Goal: Transaction & Acquisition: Purchase product/service

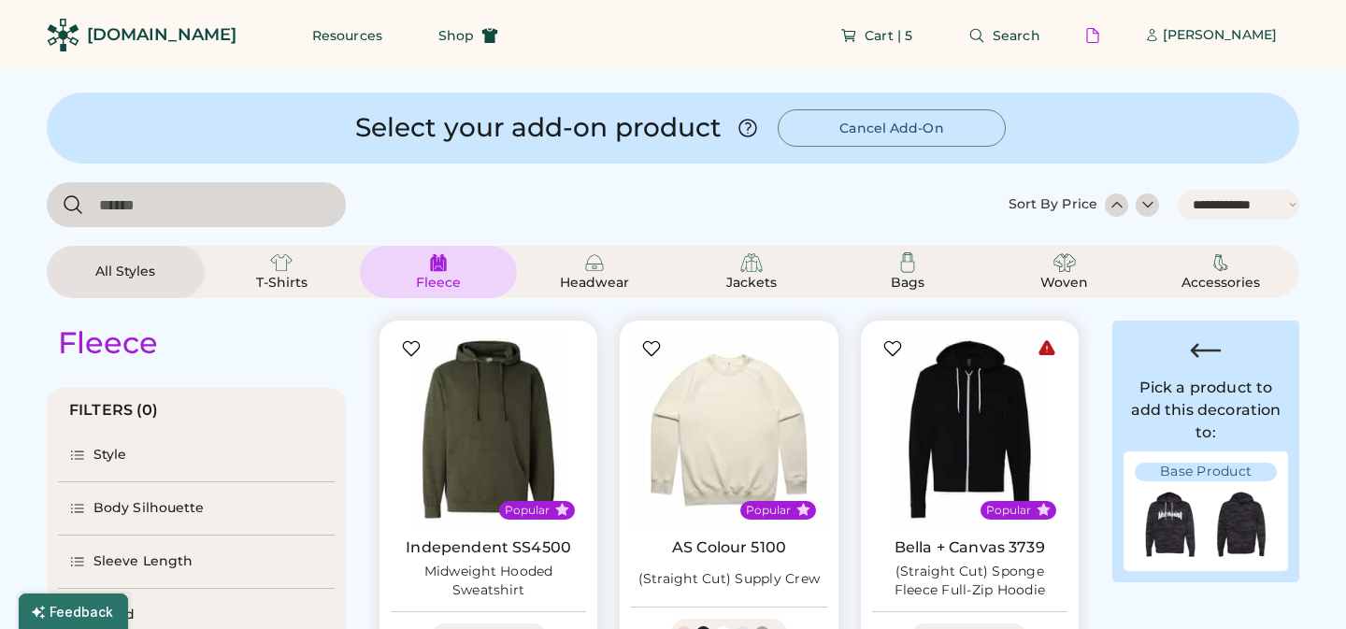
select select "*****"
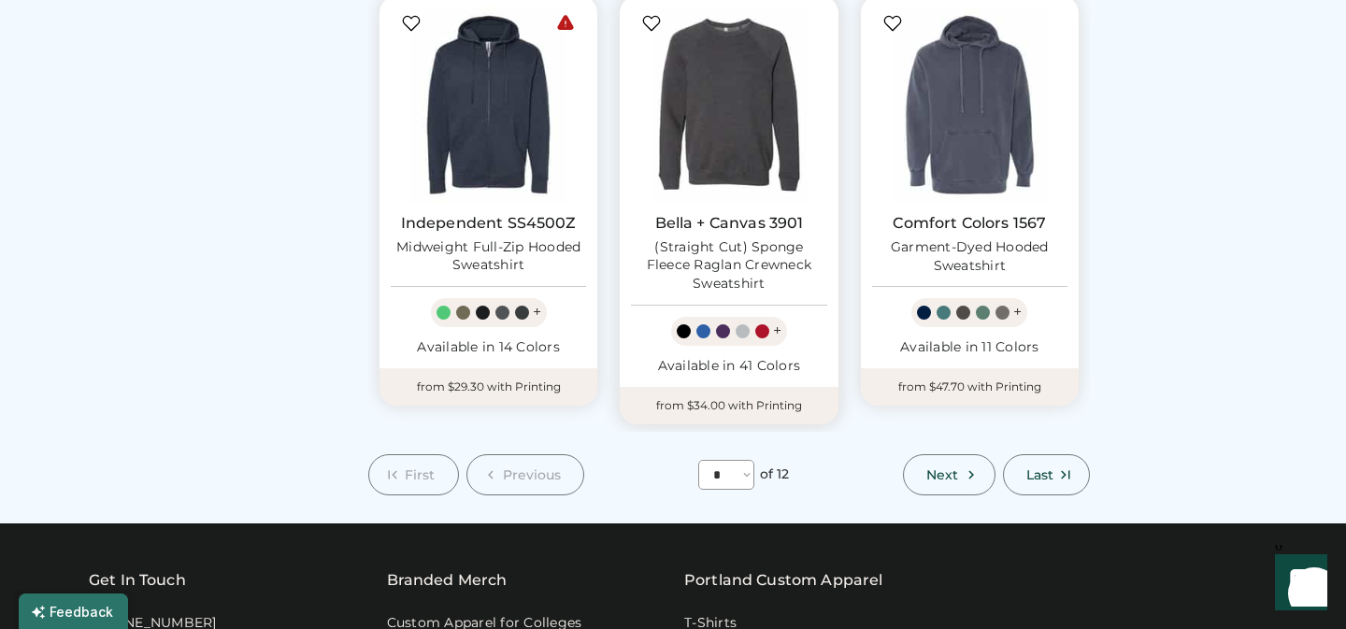
scroll to position [1784, 0]
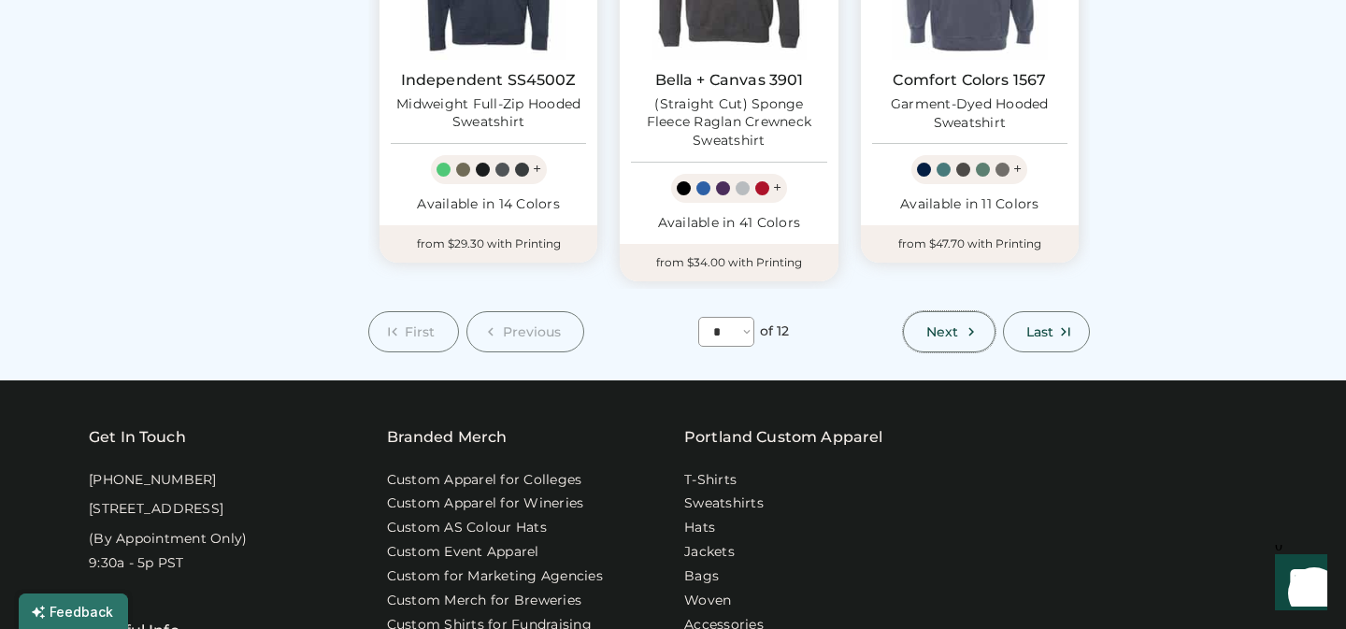
click at [953, 325] on span "Next" at bounding box center [942, 331] width 32 height 13
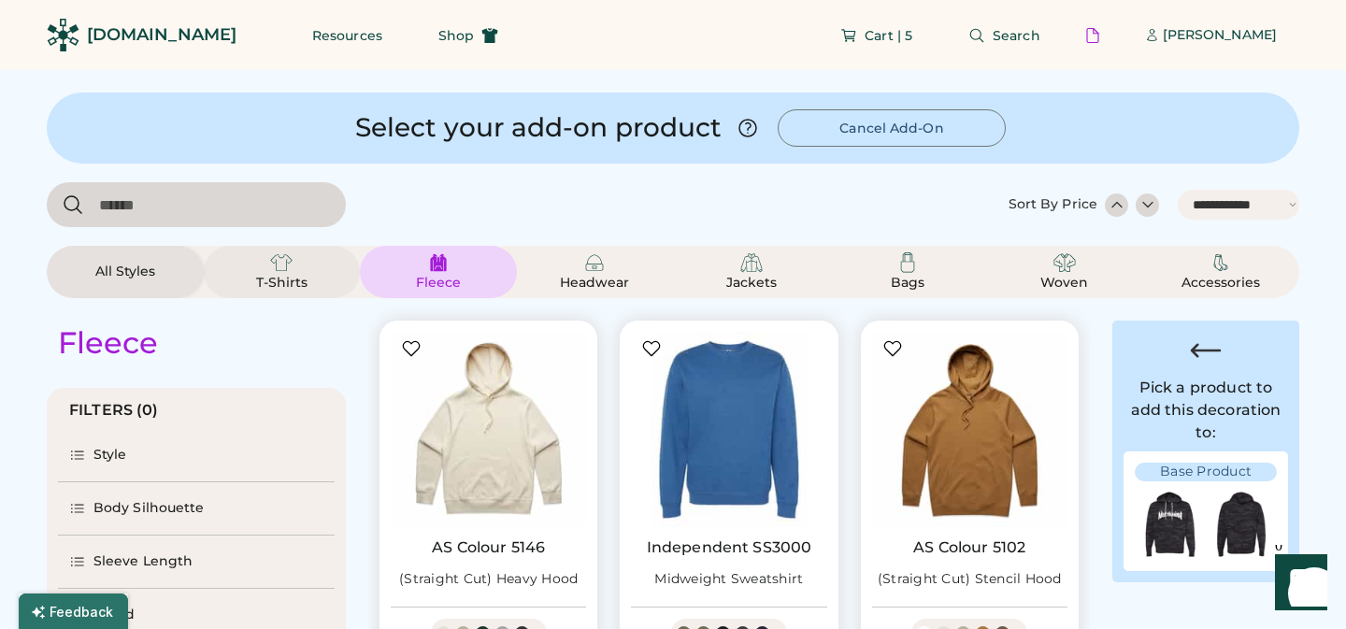
click at [293, 265] on div "T-Shirts" at bounding box center [282, 271] width 112 height 41
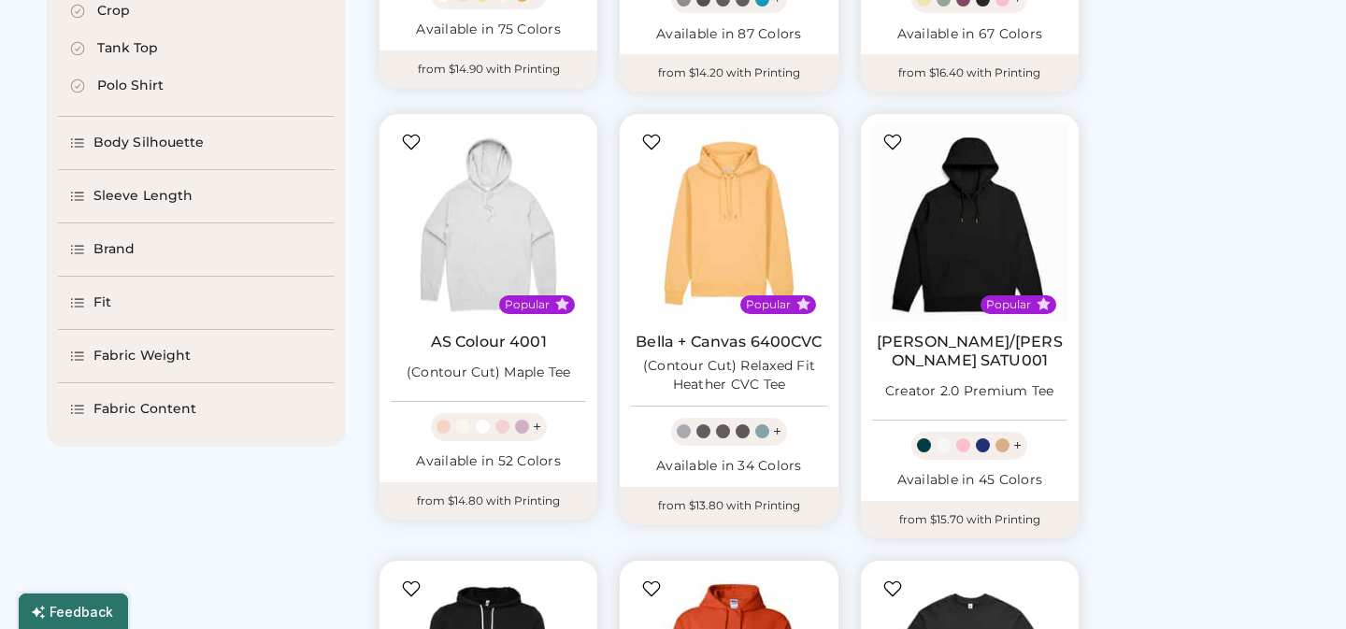
select select "*"
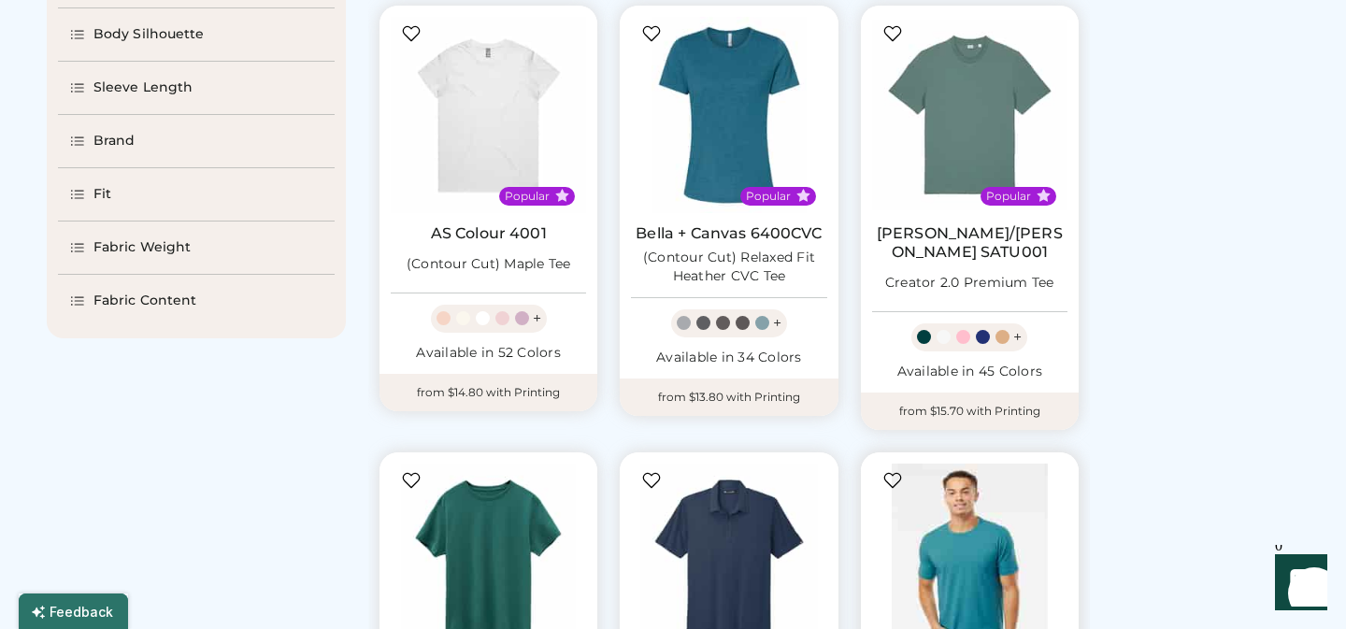
scroll to position [604, 0]
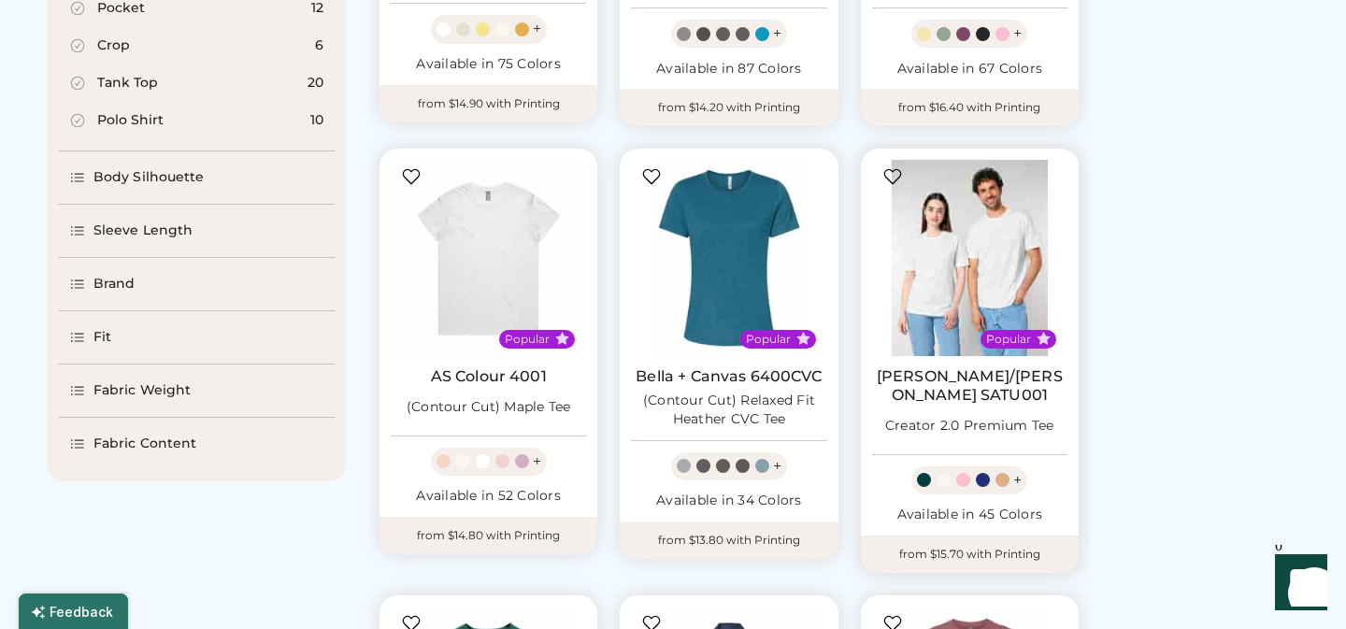
click at [957, 294] on img at bounding box center [969, 257] width 195 height 195
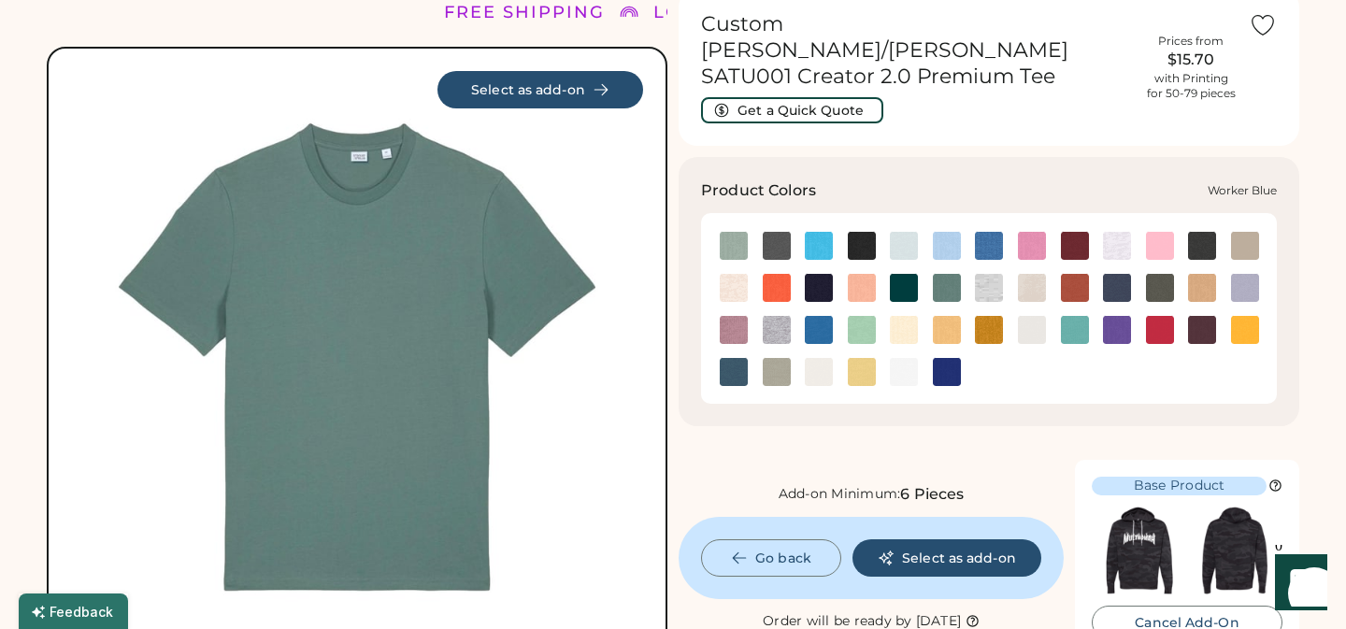
click at [948, 358] on img at bounding box center [947, 372] width 28 height 28
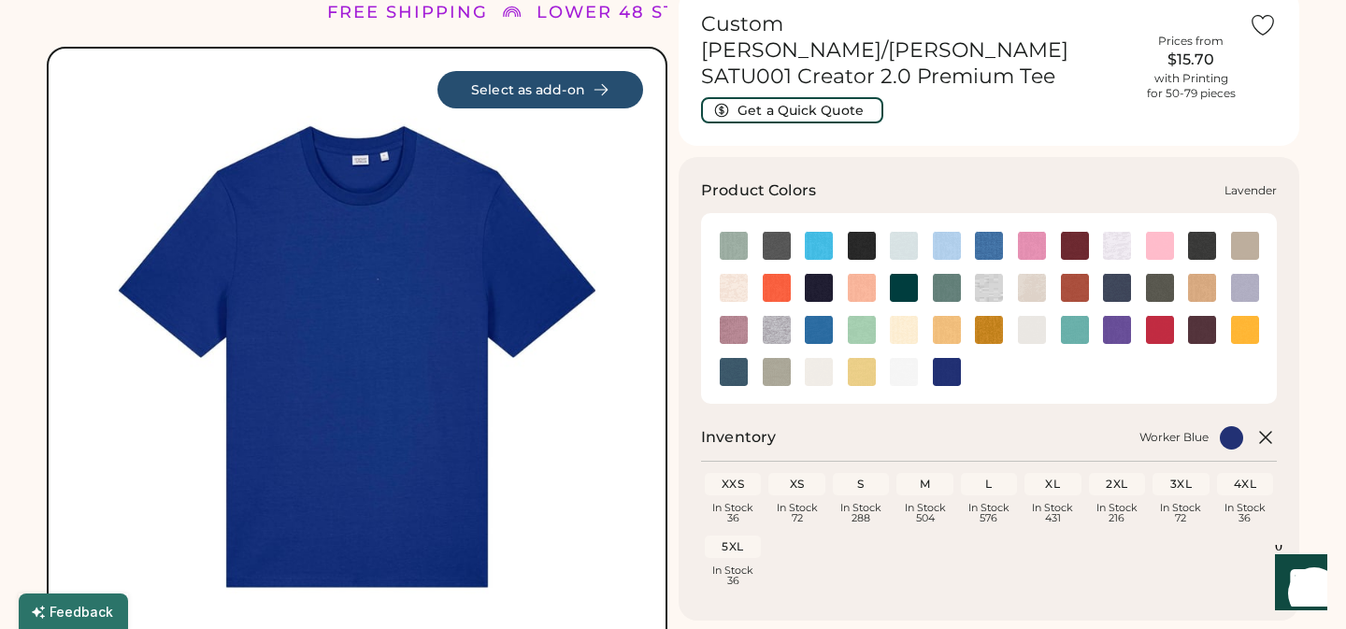
click at [1244, 274] on img at bounding box center [1245, 288] width 28 height 28
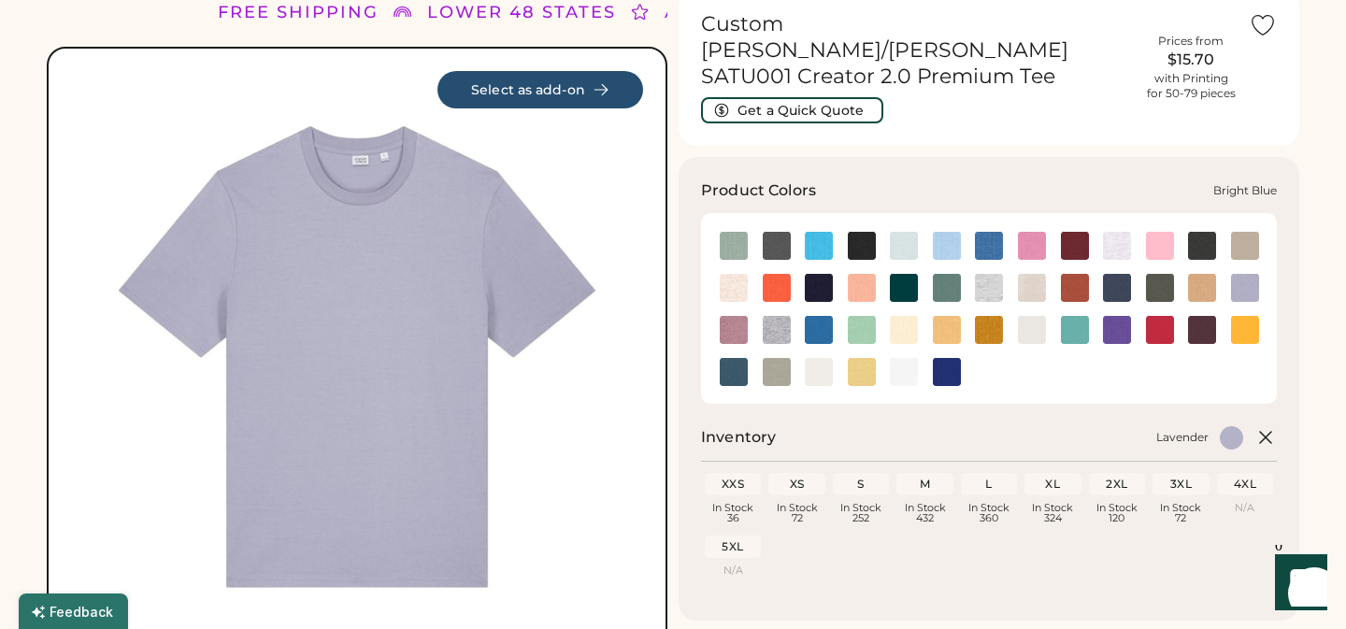
click at [988, 232] on img at bounding box center [989, 246] width 28 height 28
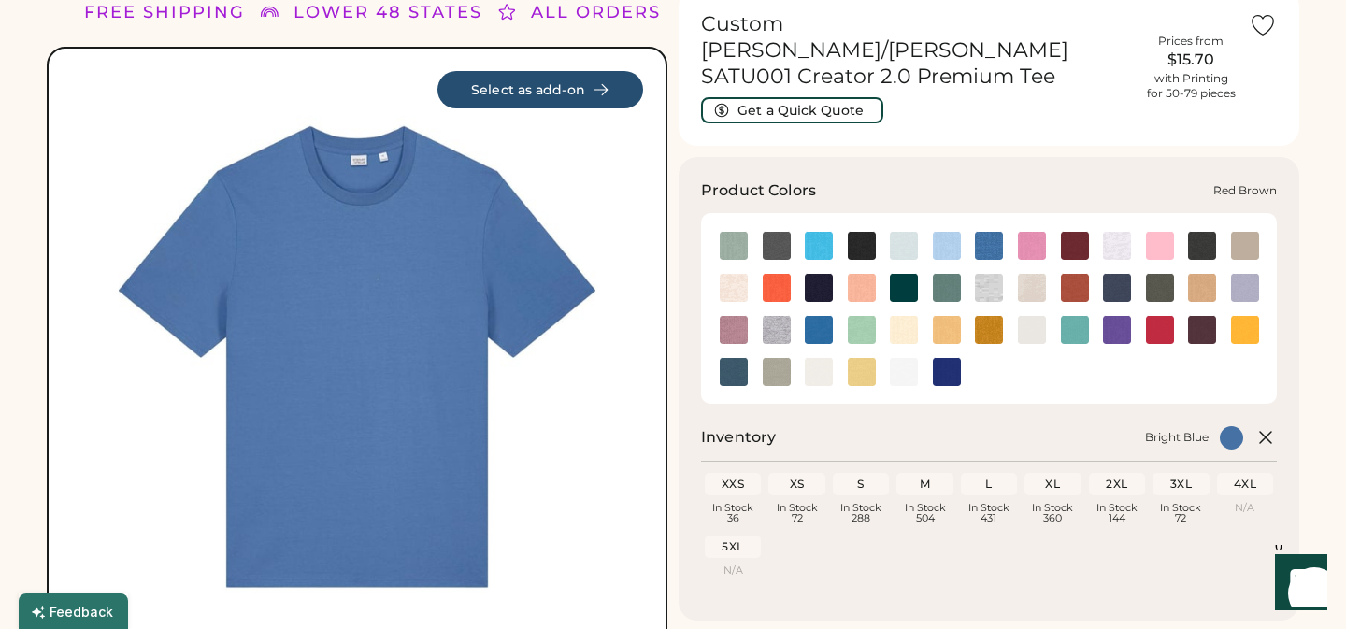
click at [1202, 316] on img at bounding box center [1202, 330] width 28 height 28
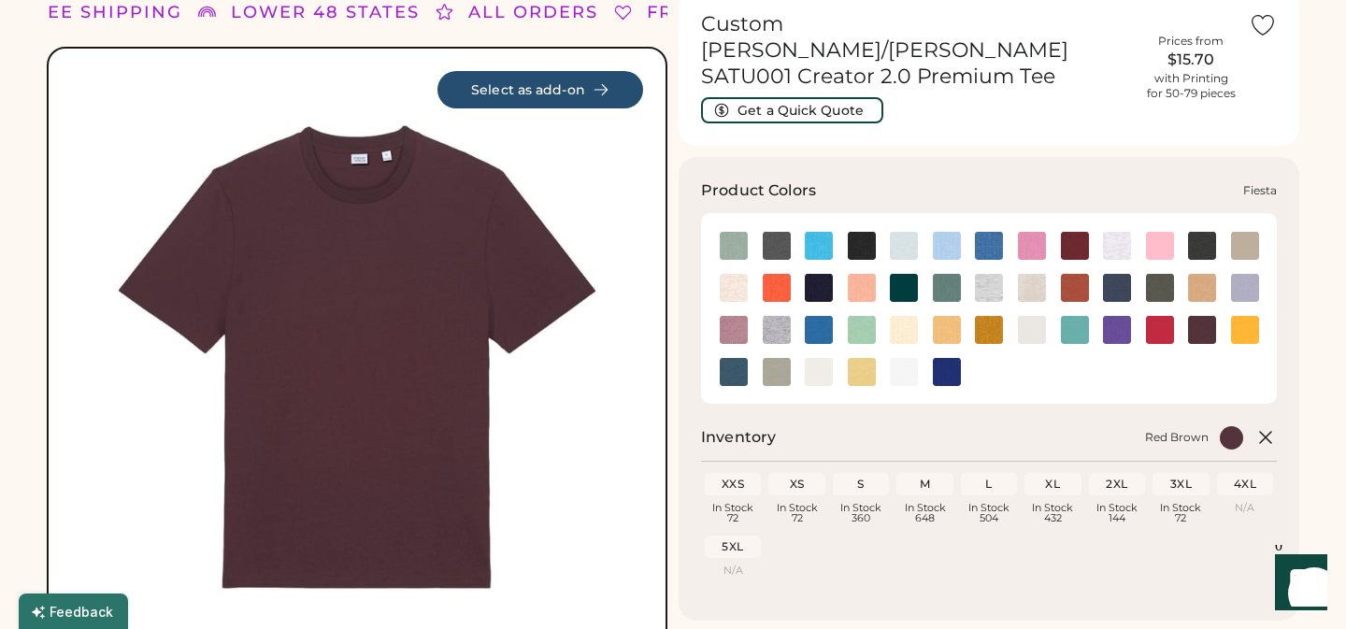
click at [768, 274] on img at bounding box center [777, 288] width 28 height 28
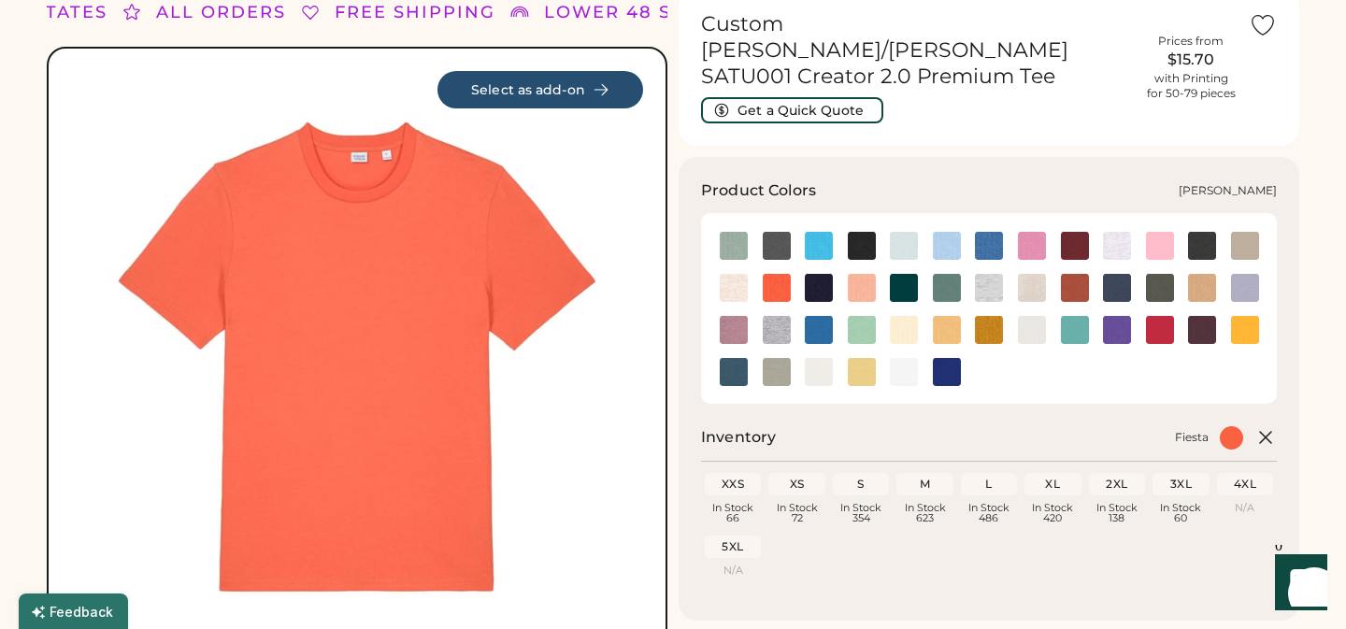
click at [991, 274] on img at bounding box center [989, 288] width 28 height 28
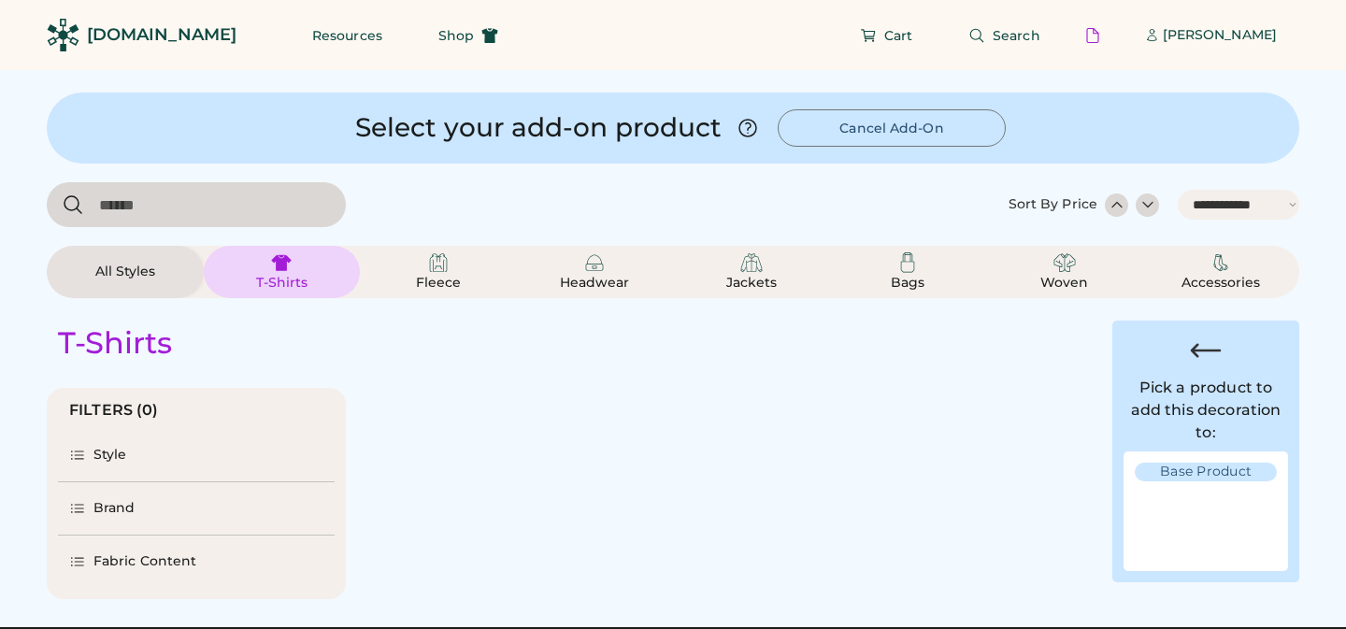
select select "*****"
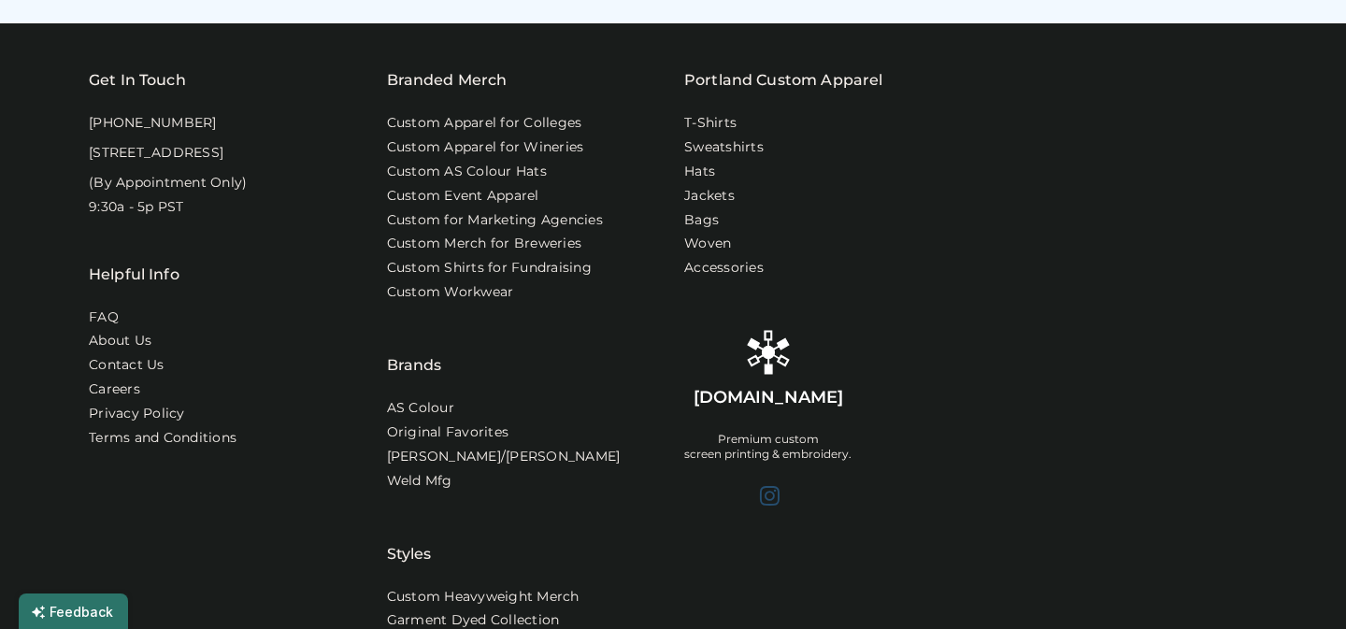
select select "*"
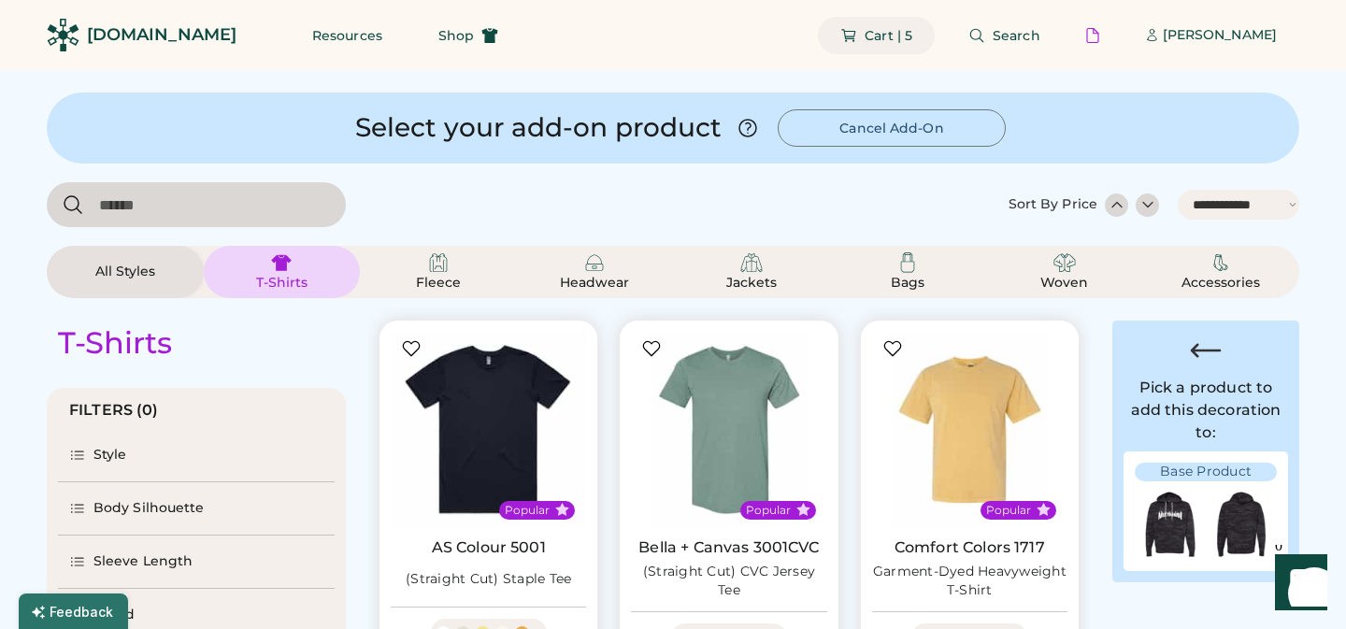
click at [900, 37] on span "Cart | 5" at bounding box center [889, 35] width 48 height 13
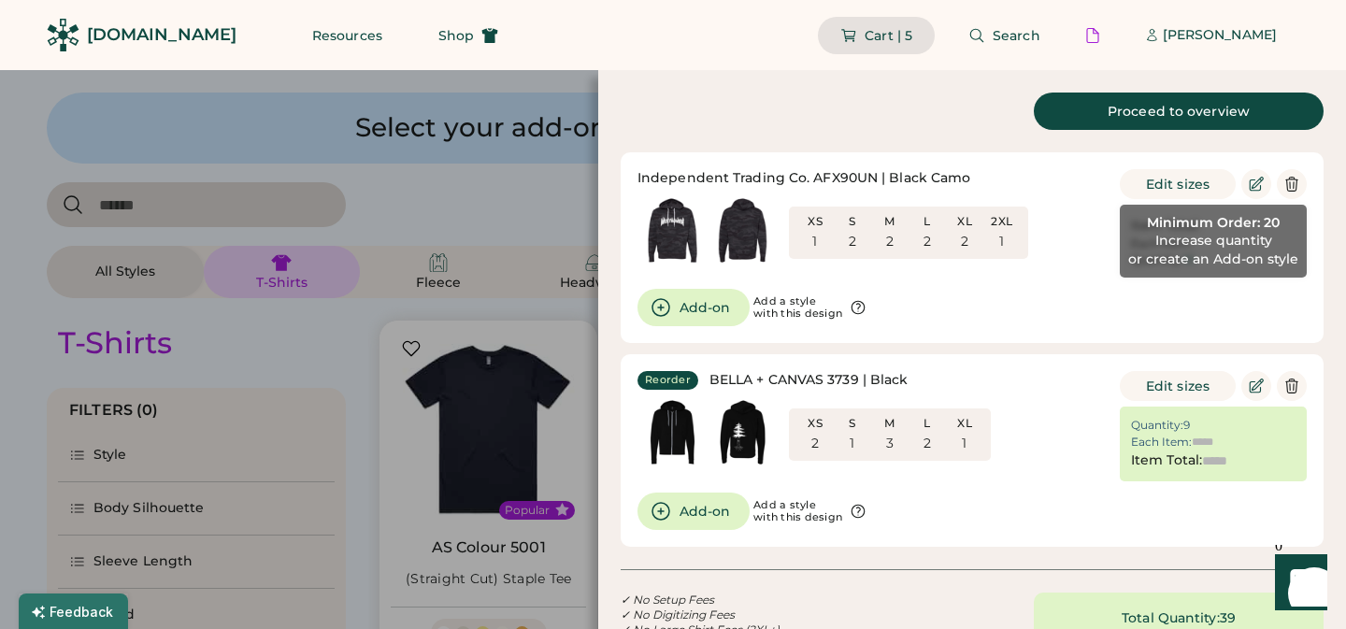
type input "******"
type input "*******"
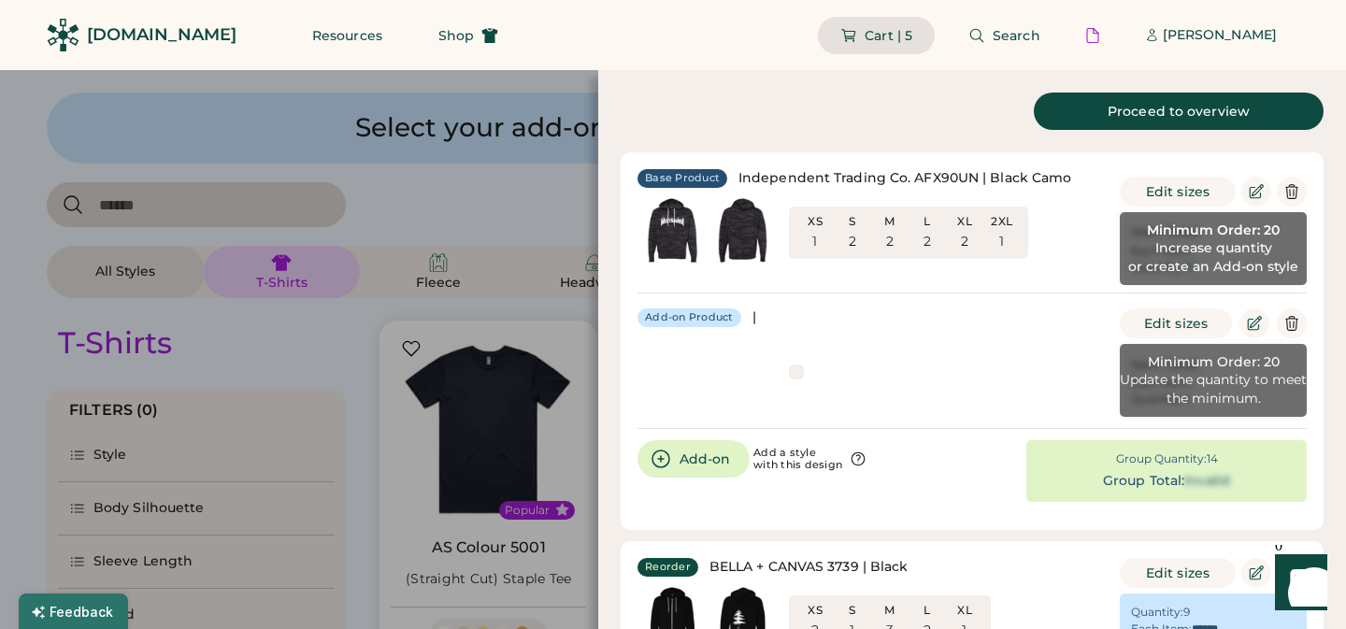
type input "******"
type input "*******"
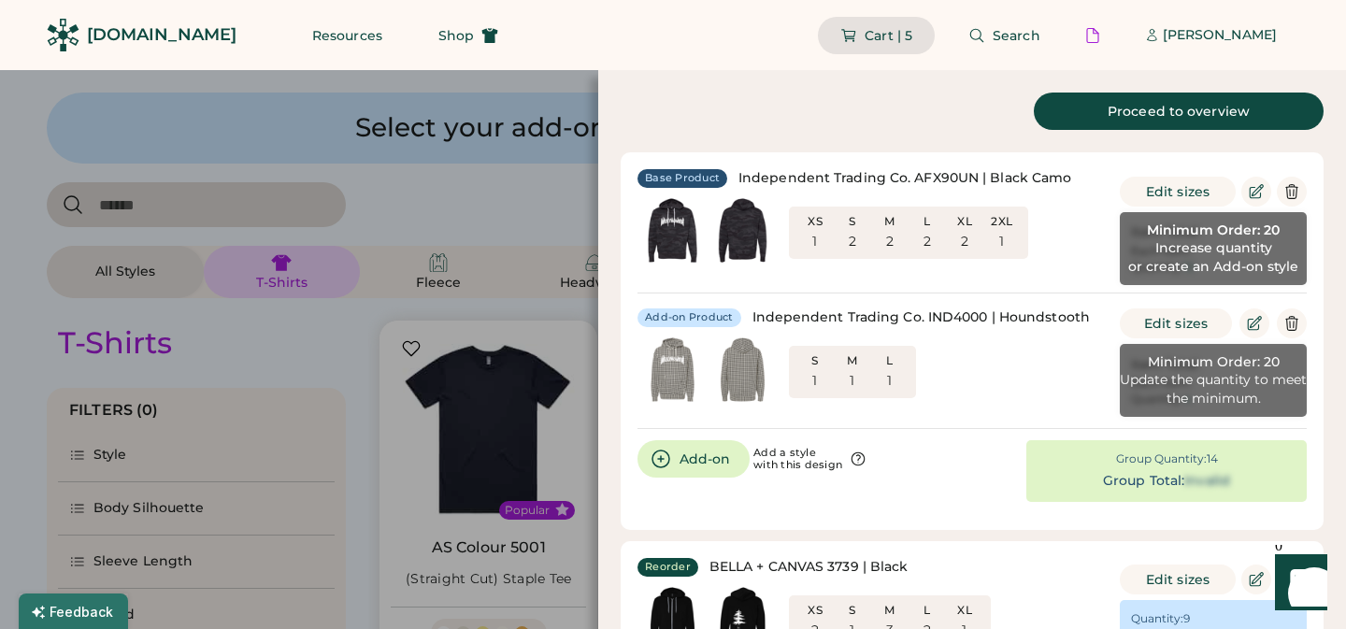
scroll to position [18, 0]
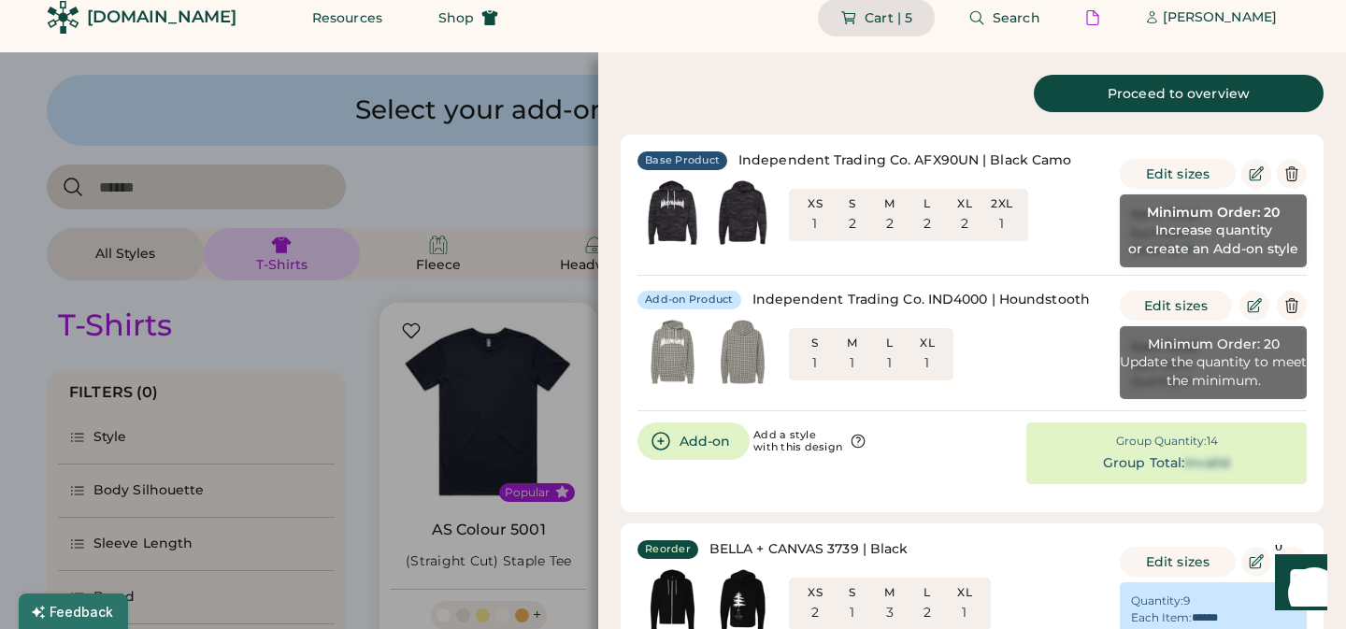
click at [482, 172] on div at bounding box center [673, 314] width 1346 height 629
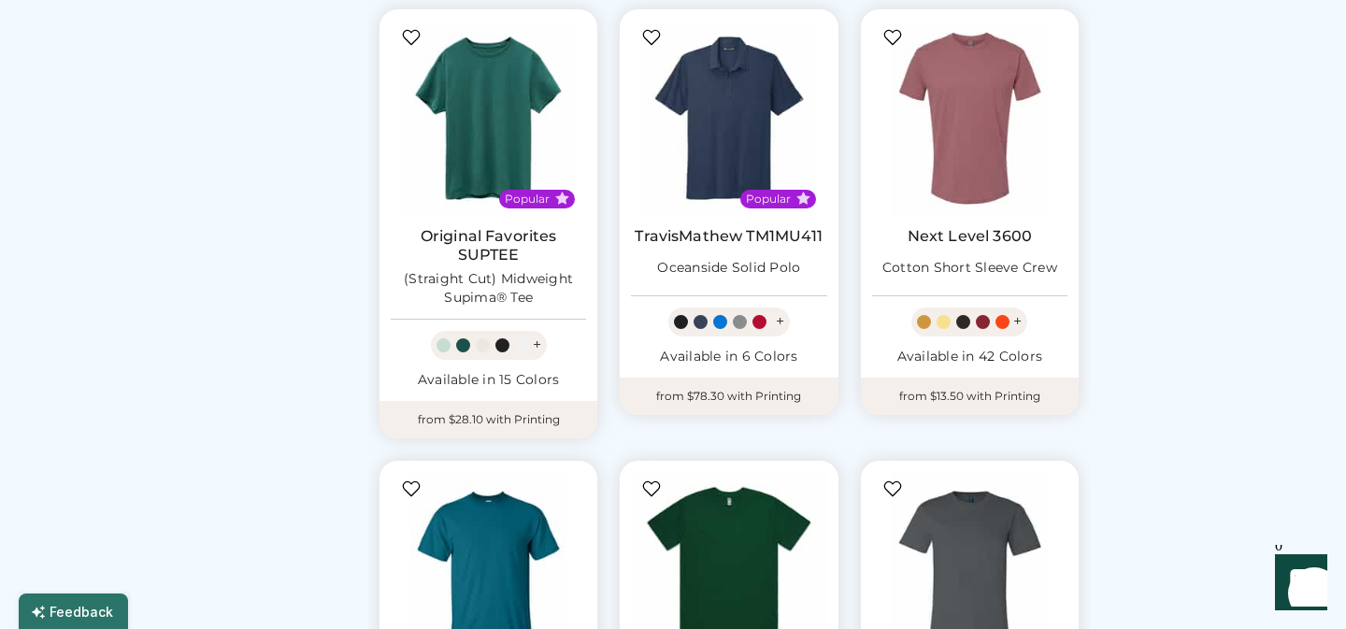
scroll to position [1541, 0]
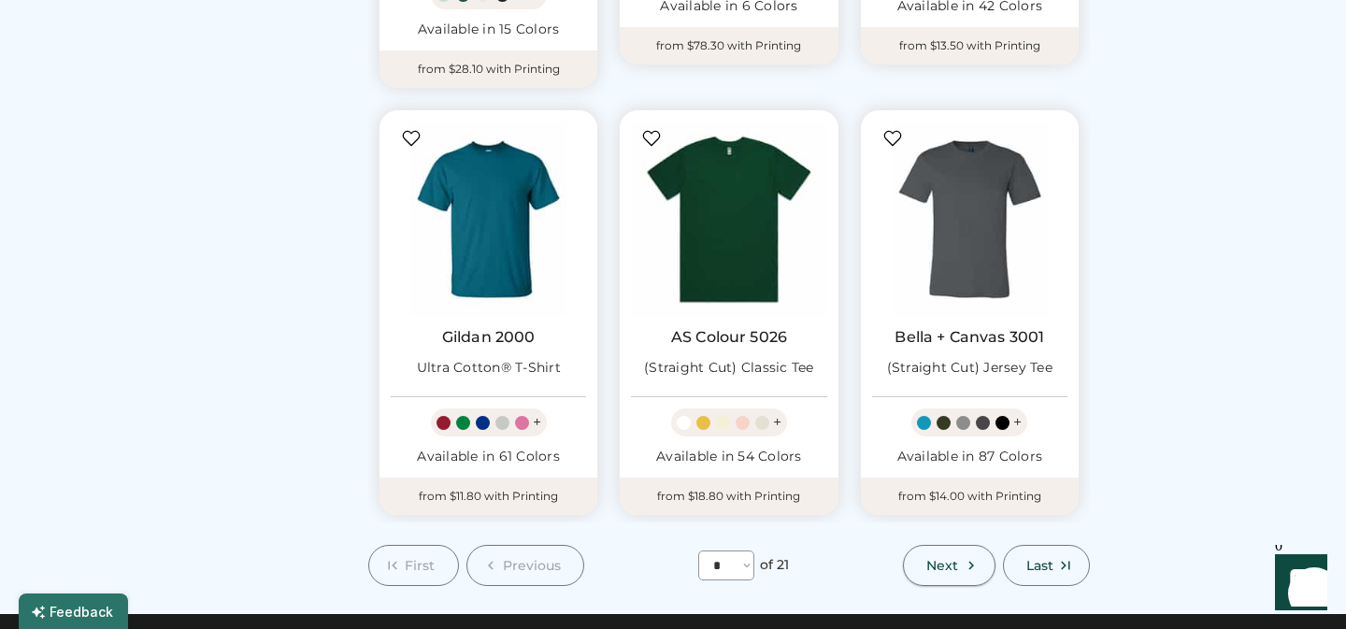
click at [941, 559] on span "Next" at bounding box center [942, 565] width 32 height 13
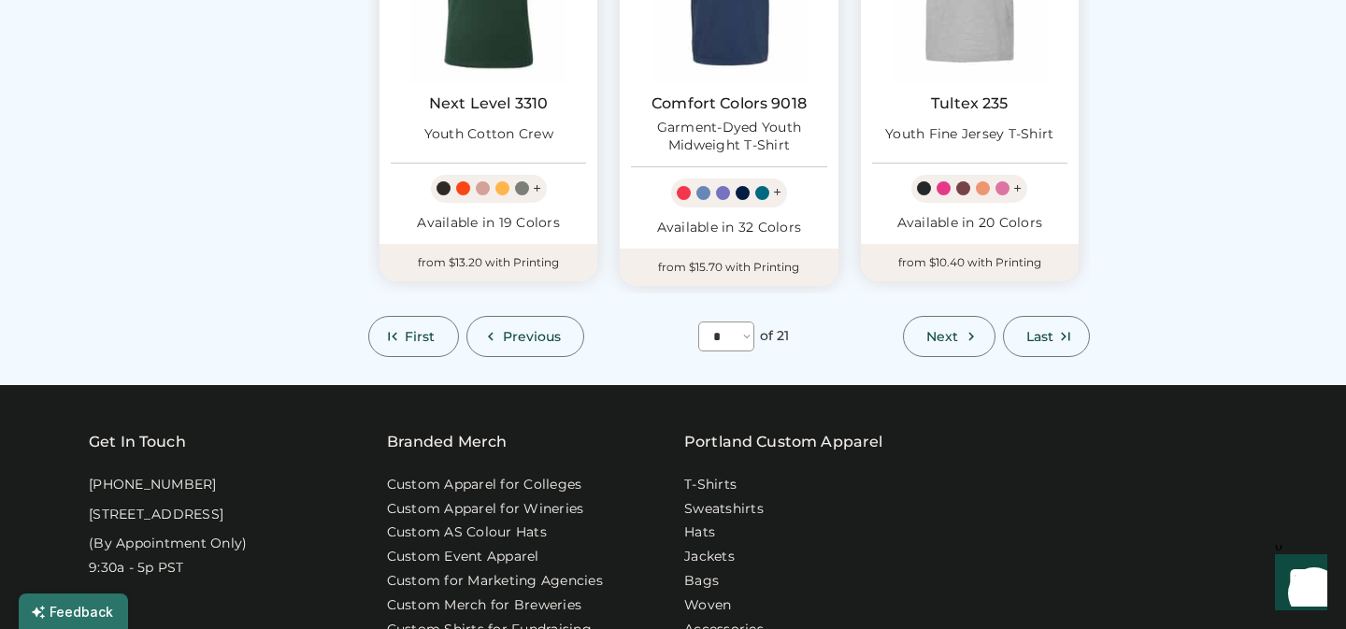
scroll to position [1763, 0]
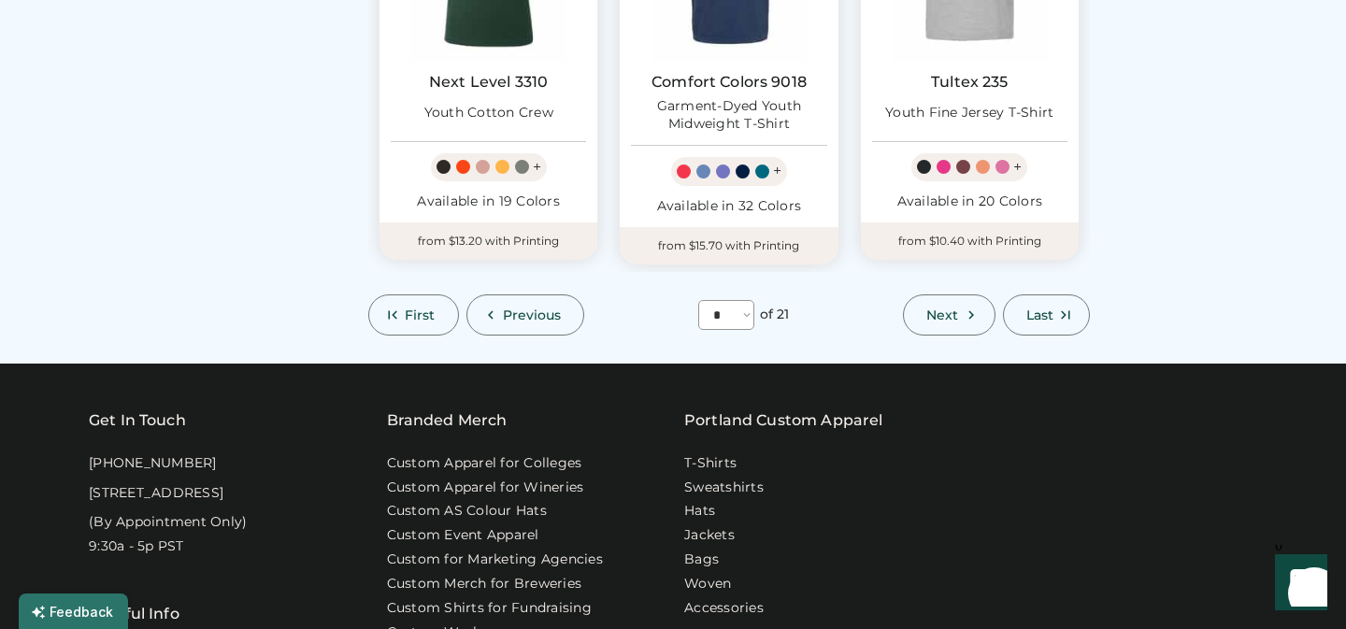
click at [954, 313] on span "Next" at bounding box center [942, 314] width 32 height 13
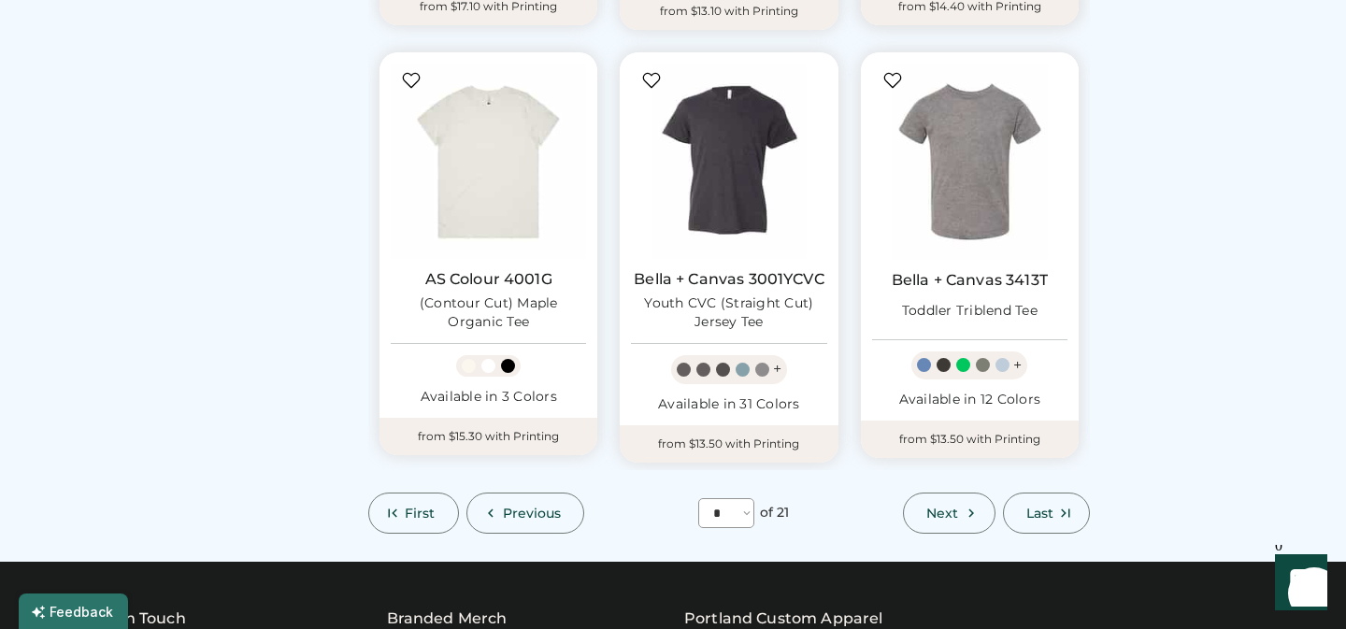
scroll to position [1589, 0]
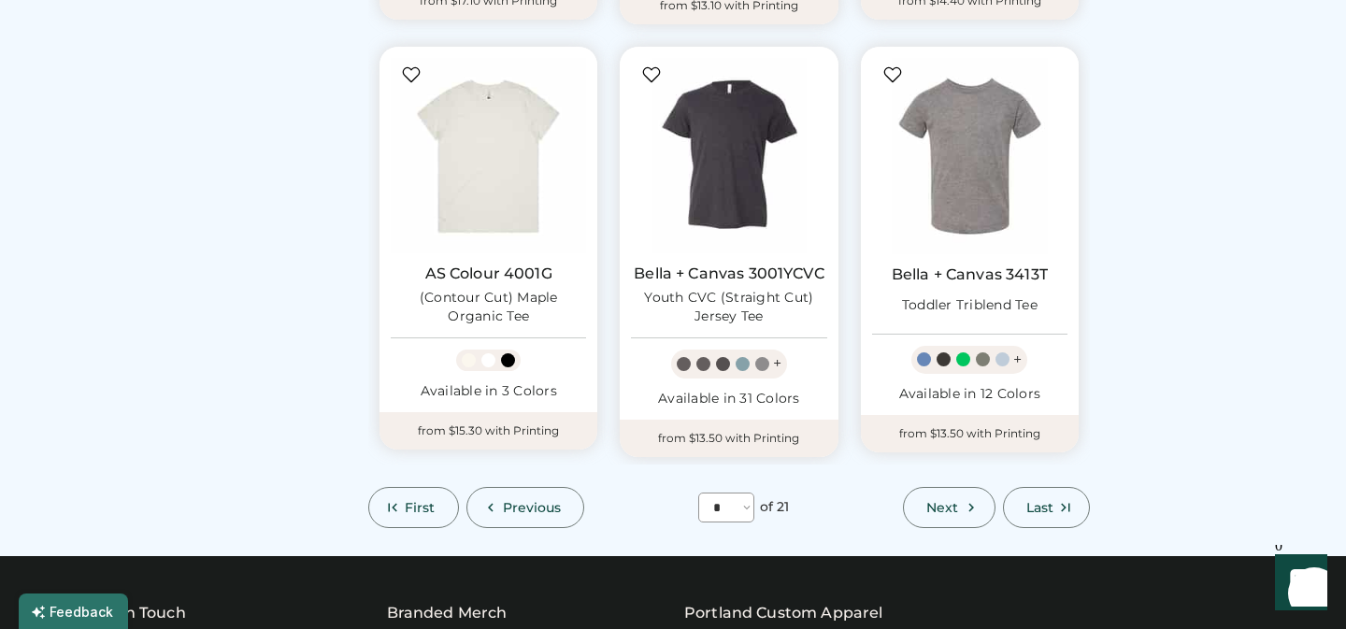
click at [968, 499] on icon at bounding box center [971, 507] width 17 height 17
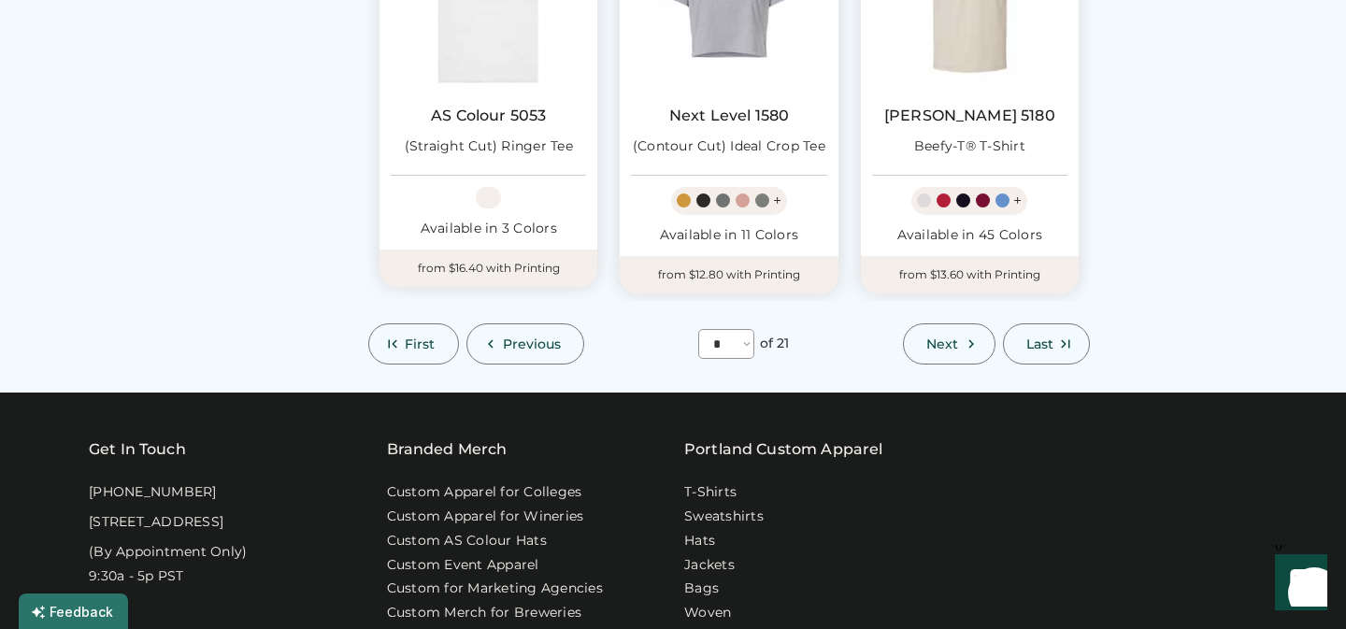
scroll to position [1730, 0]
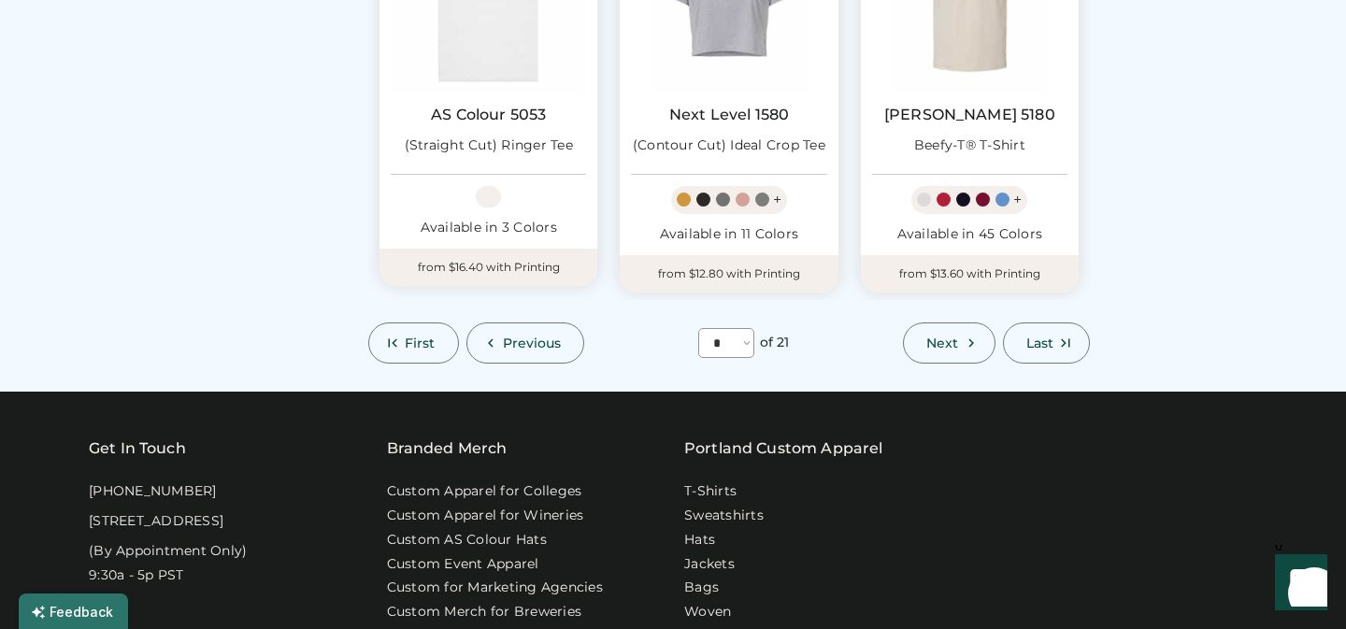
click at [941, 342] on span "Next" at bounding box center [942, 343] width 32 height 13
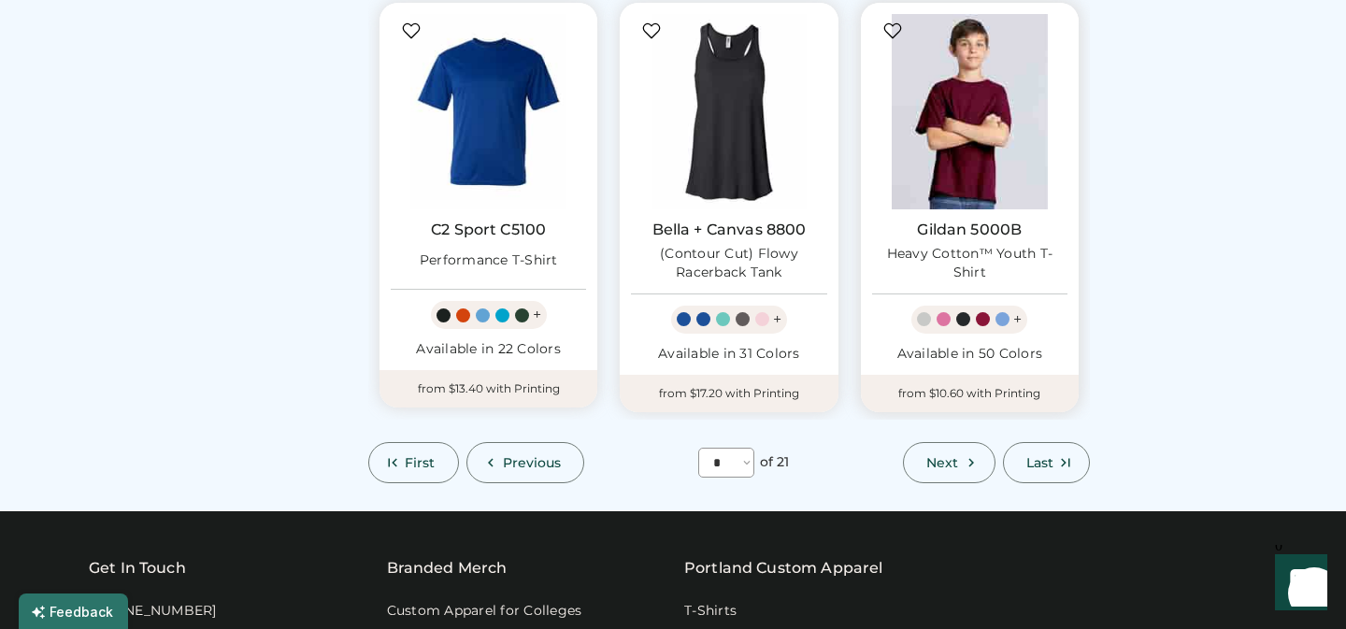
scroll to position [1628, 0]
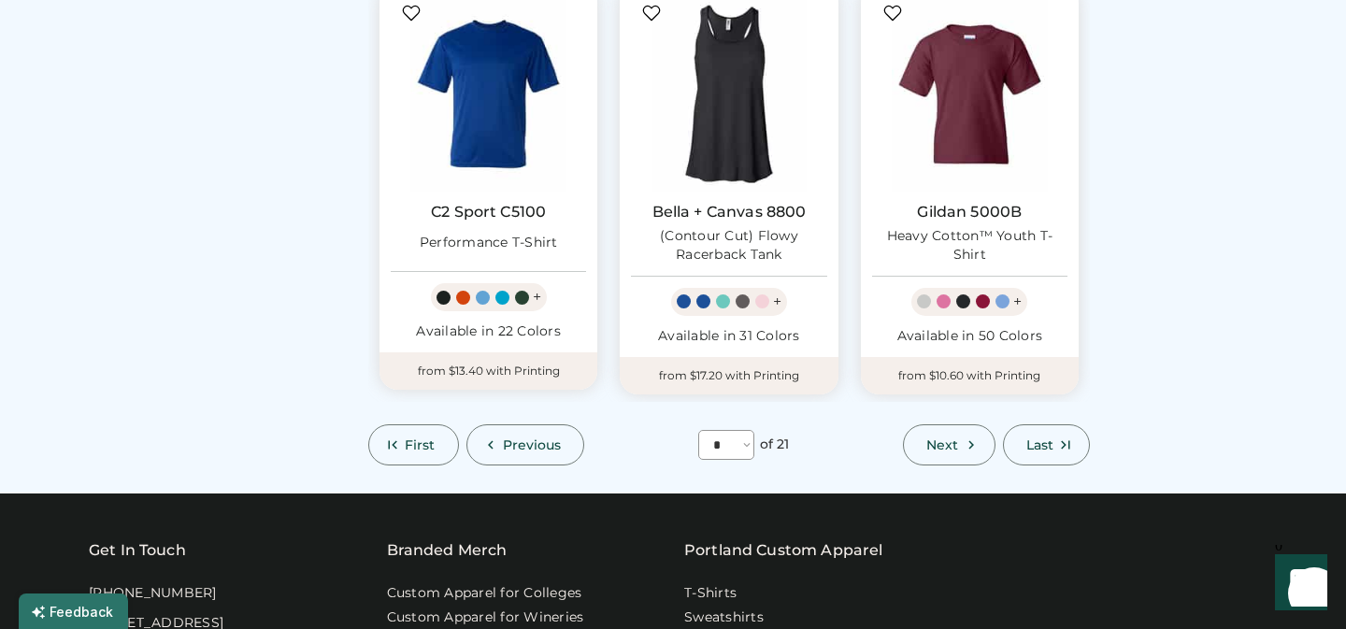
click at [948, 441] on span "Next" at bounding box center [942, 444] width 32 height 13
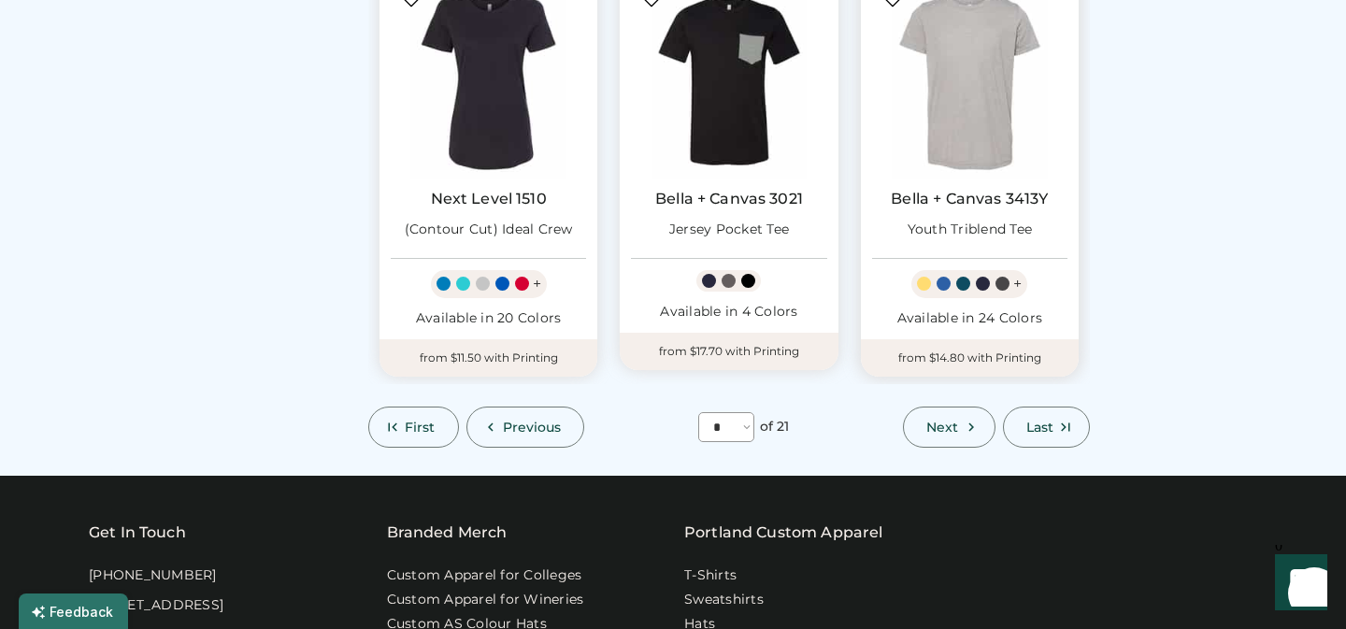
scroll to position [1687, 0]
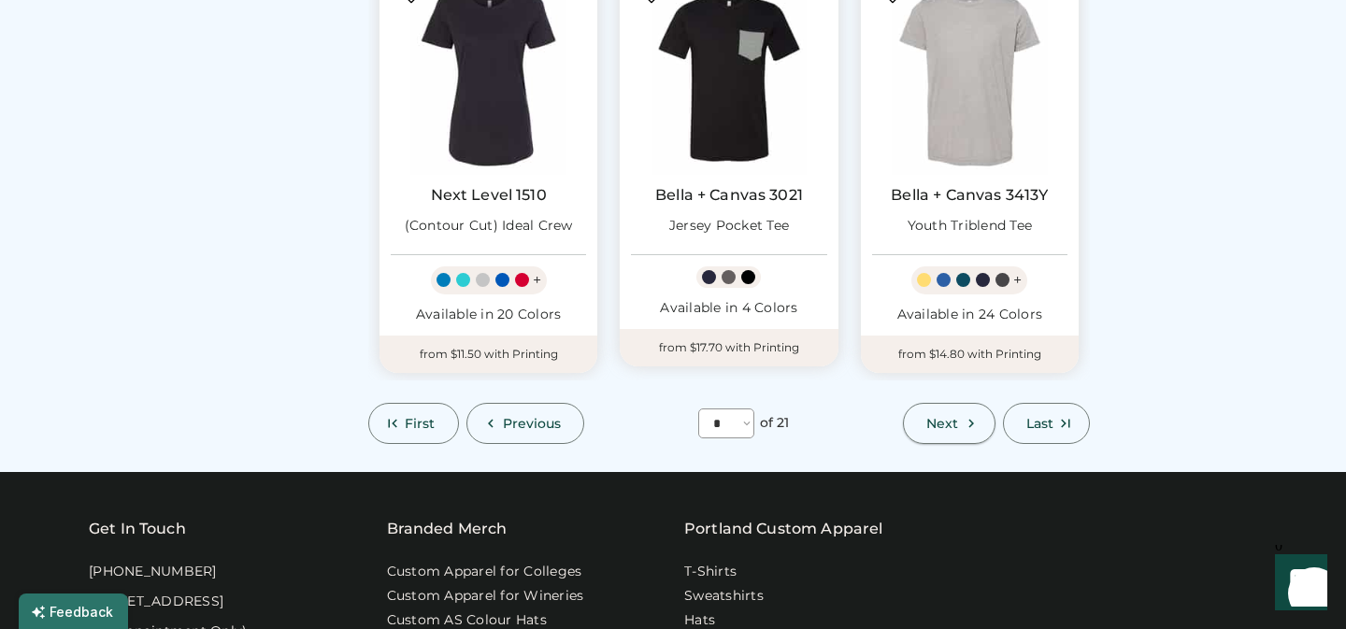
click at [934, 417] on span "Next" at bounding box center [942, 423] width 32 height 13
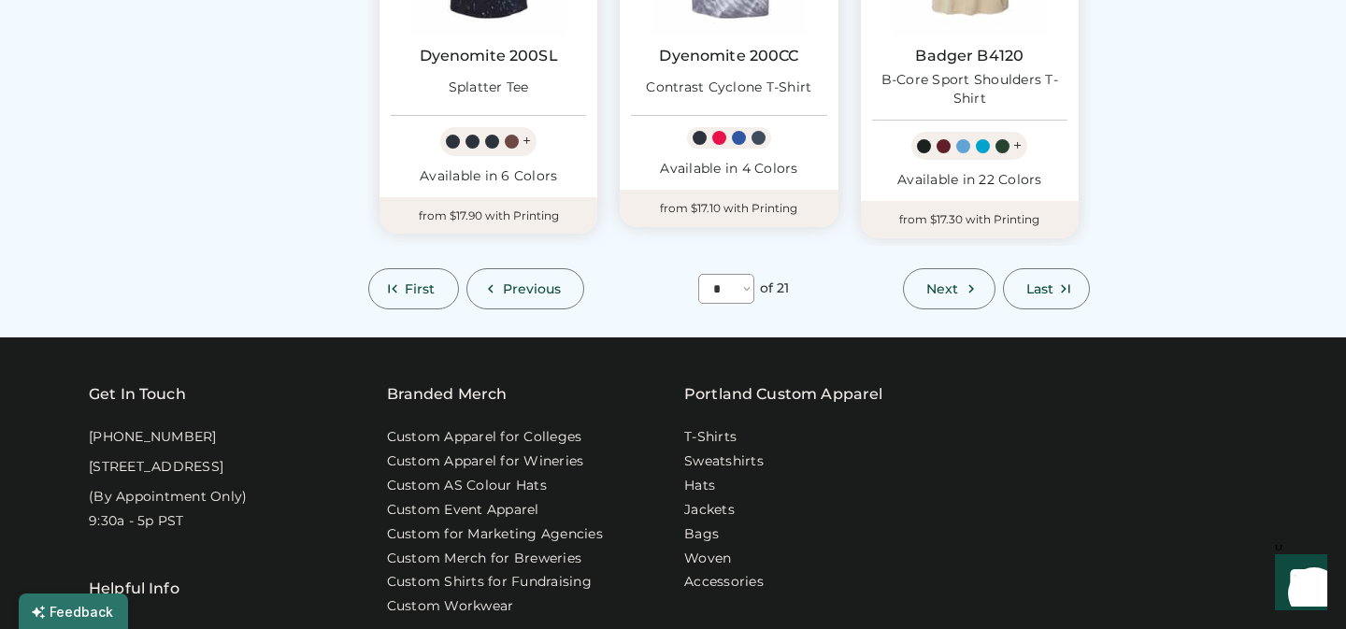
scroll to position [1802, 0]
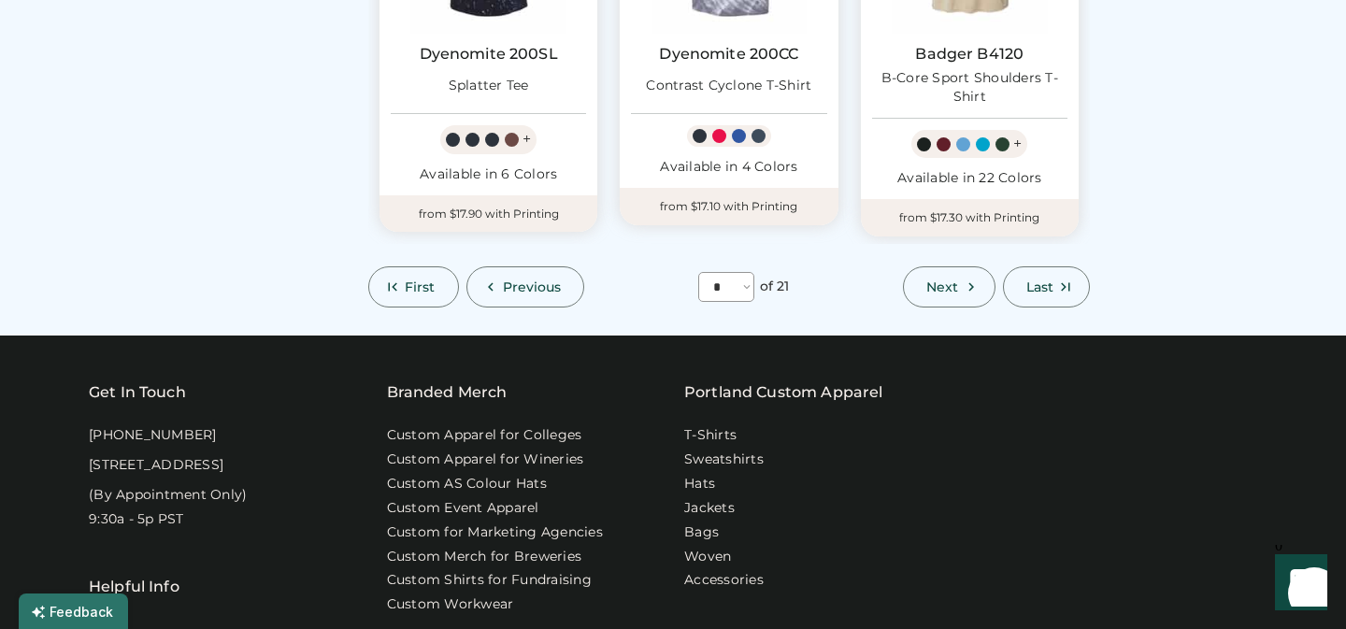
click at [947, 280] on span "Next" at bounding box center [942, 286] width 32 height 13
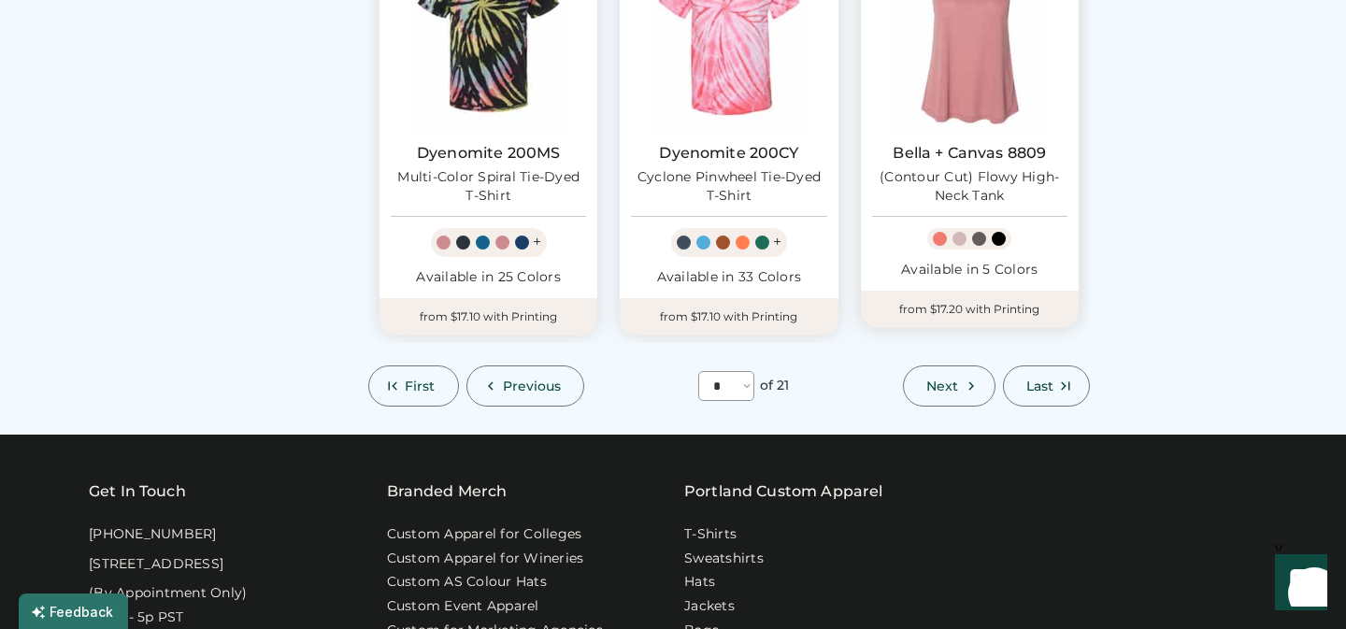
scroll to position [1864, 0]
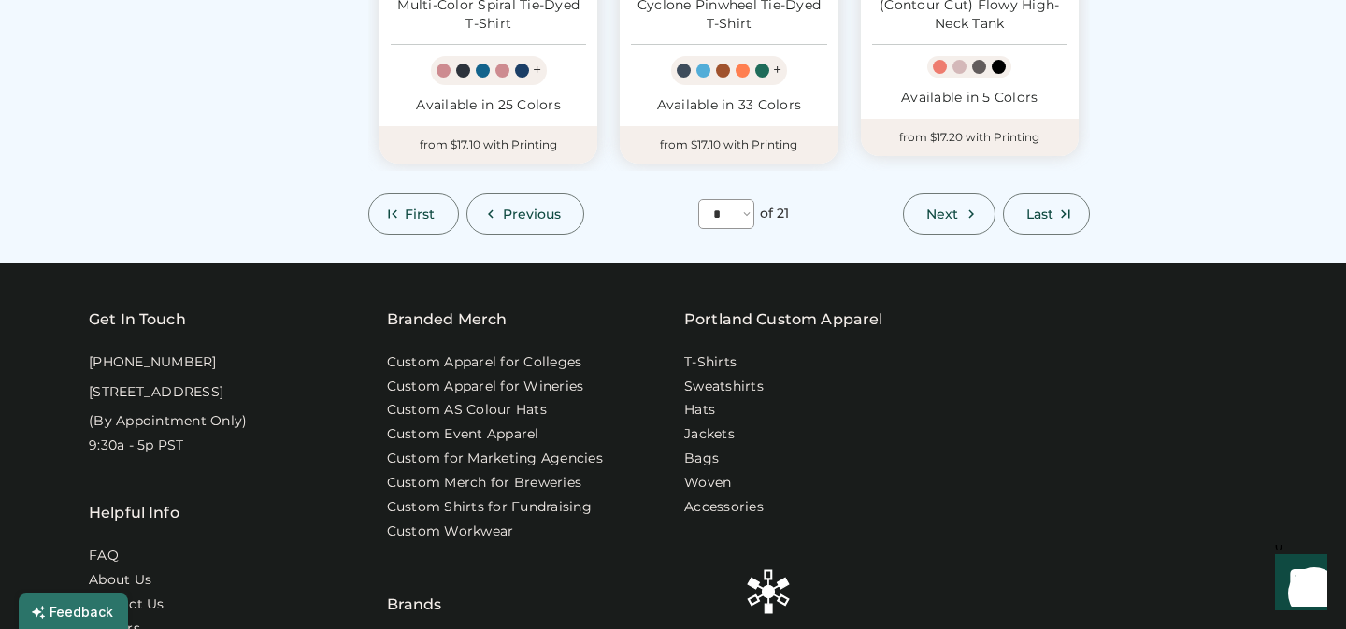
click at [940, 209] on span "Next" at bounding box center [942, 214] width 32 height 13
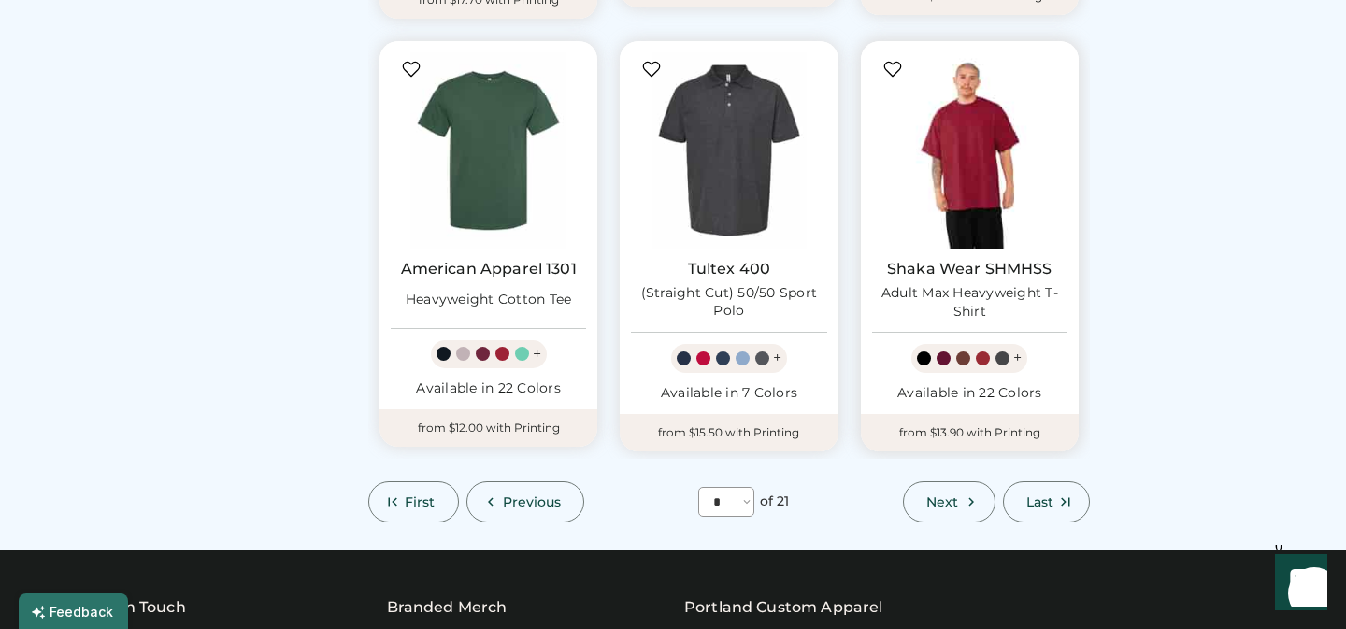
scroll to position [1577, 0]
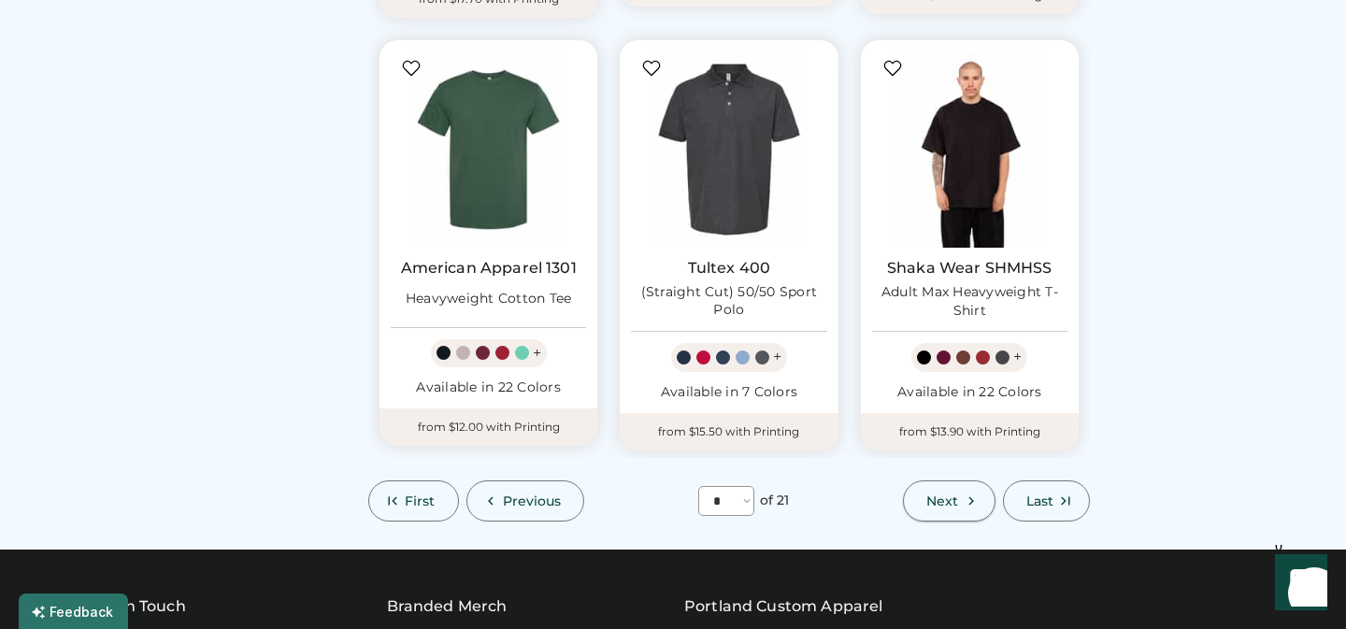
click at [949, 506] on span "Next" at bounding box center [942, 501] width 32 height 13
select select "**"
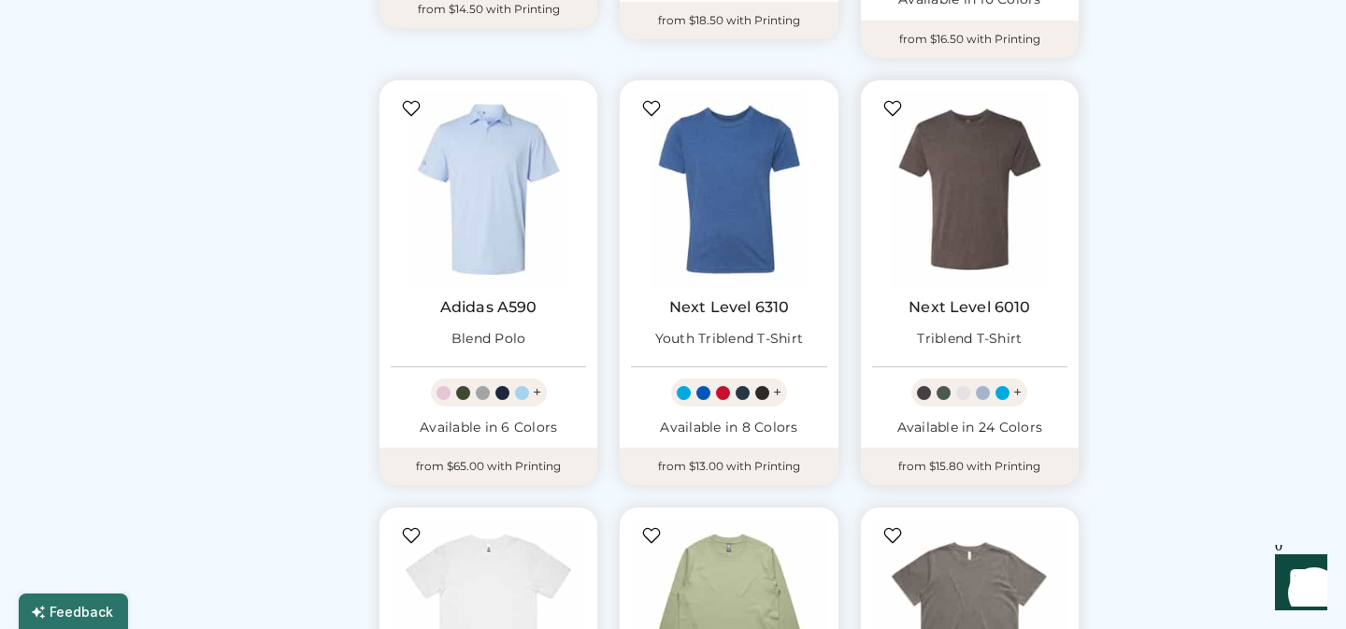
scroll to position [1373, 0]
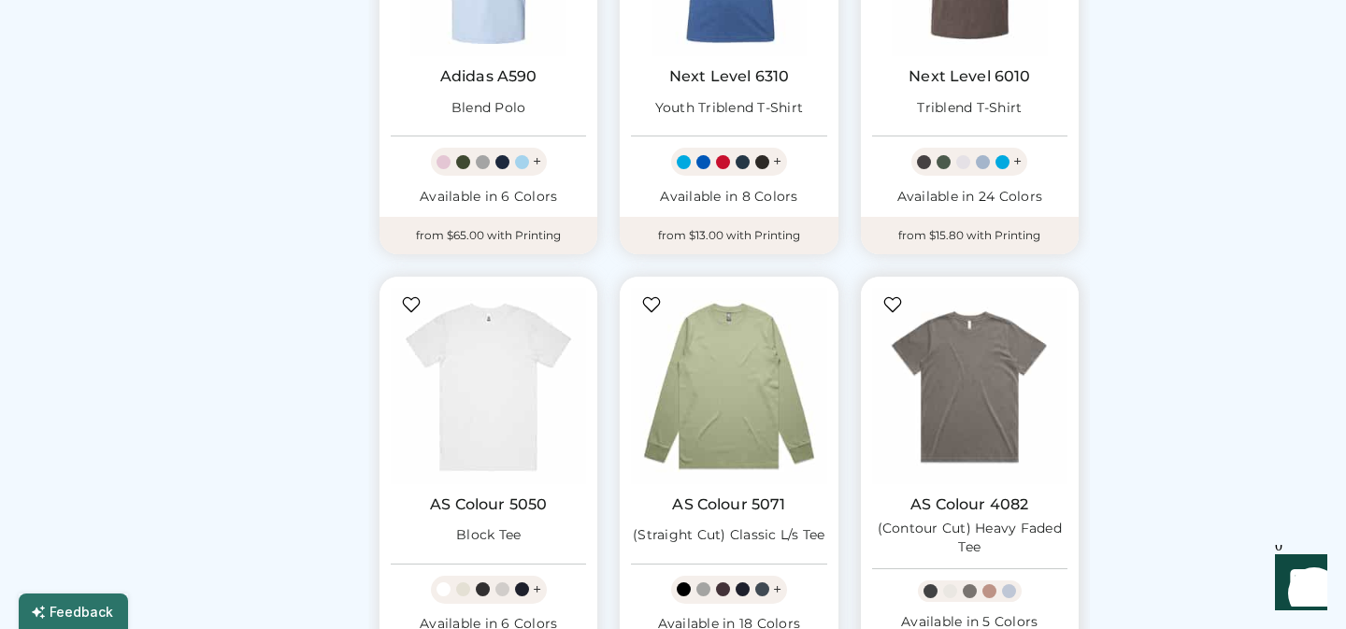
click at [972, 390] on img at bounding box center [969, 385] width 195 height 195
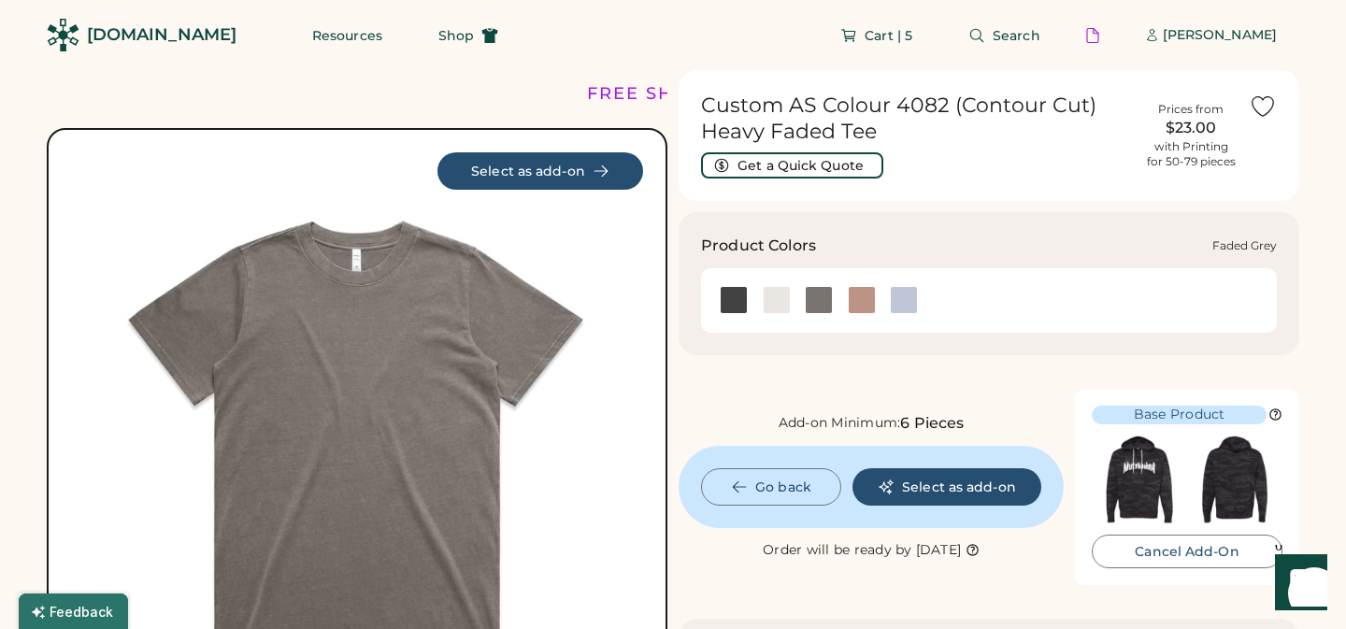
click at [823, 305] on div at bounding box center [819, 300] width 28 height 28
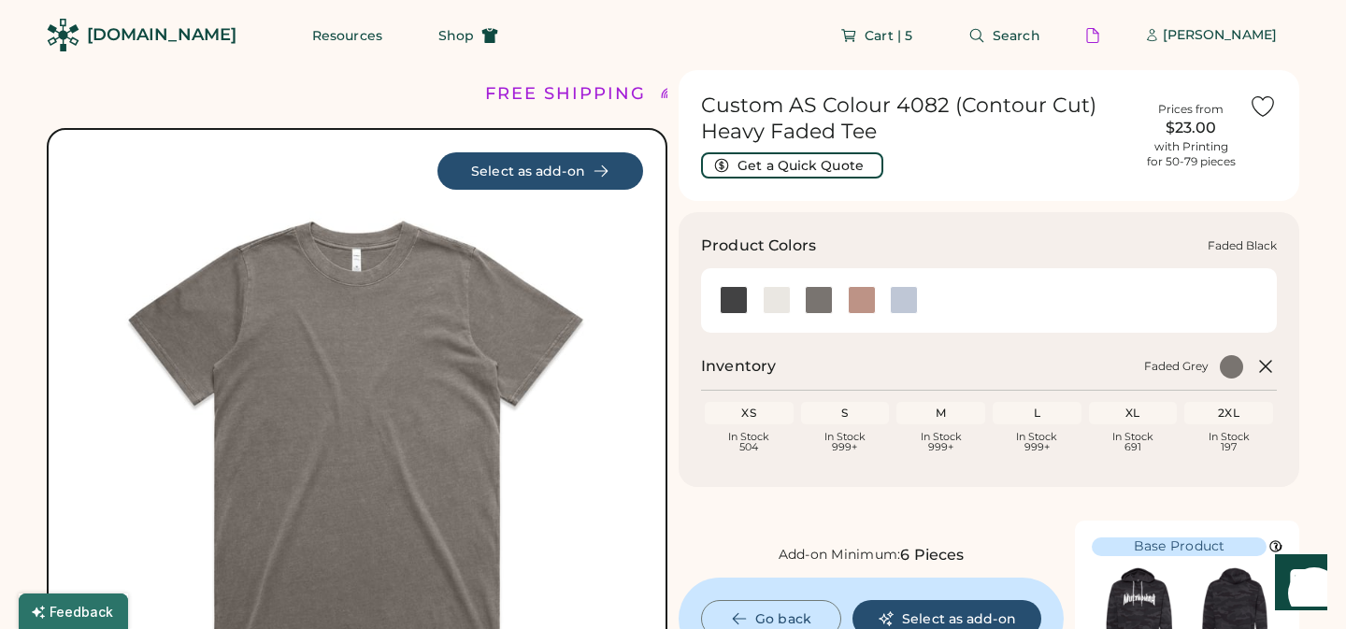
click at [728, 304] on div at bounding box center [734, 300] width 28 height 28
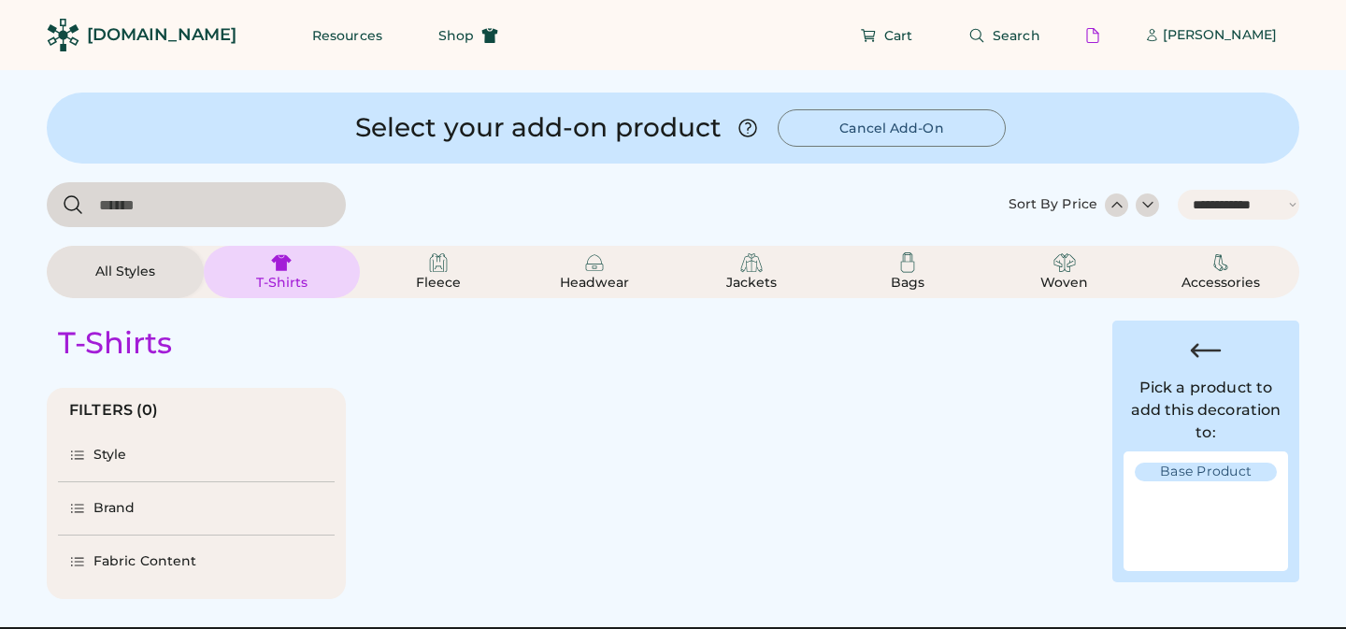
select select "*****"
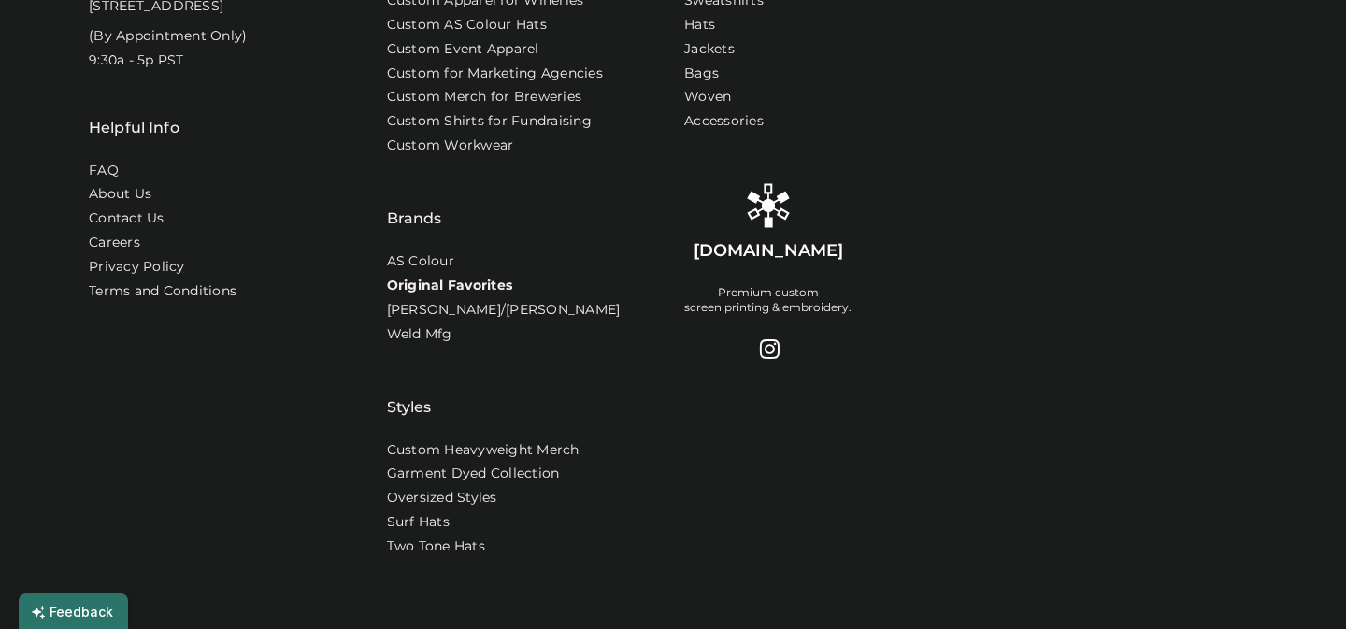
select select "*****"
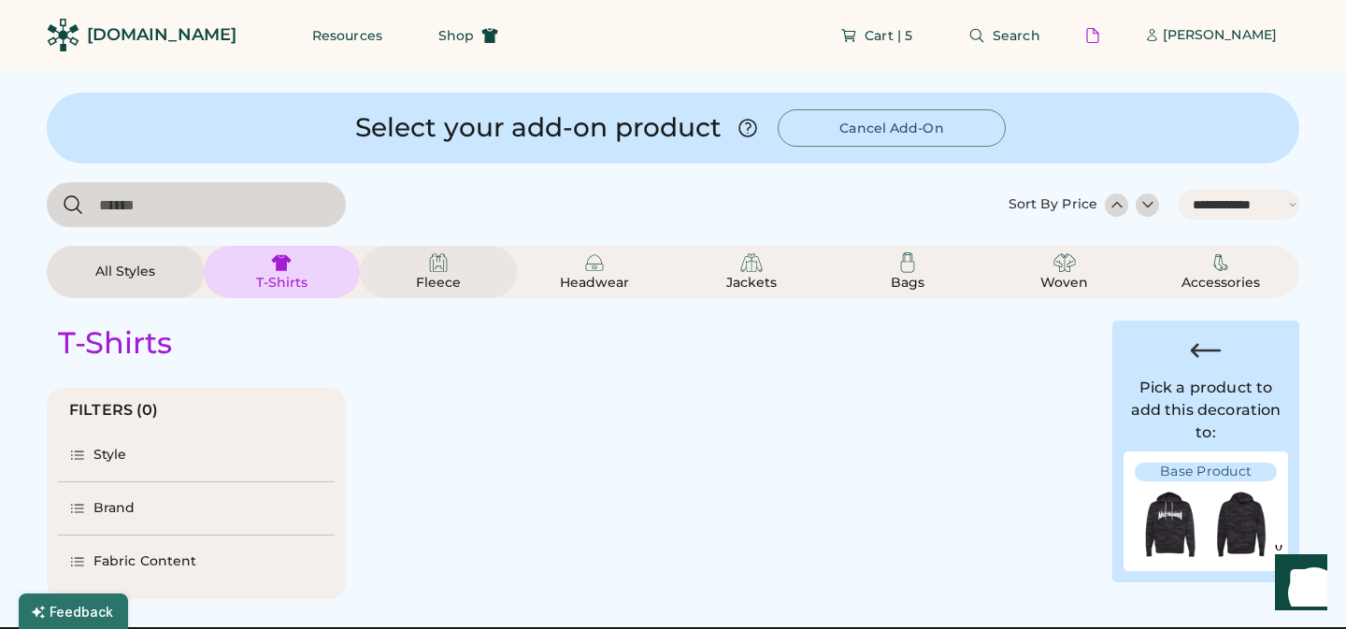
click at [437, 267] on img at bounding box center [438, 262] width 22 height 22
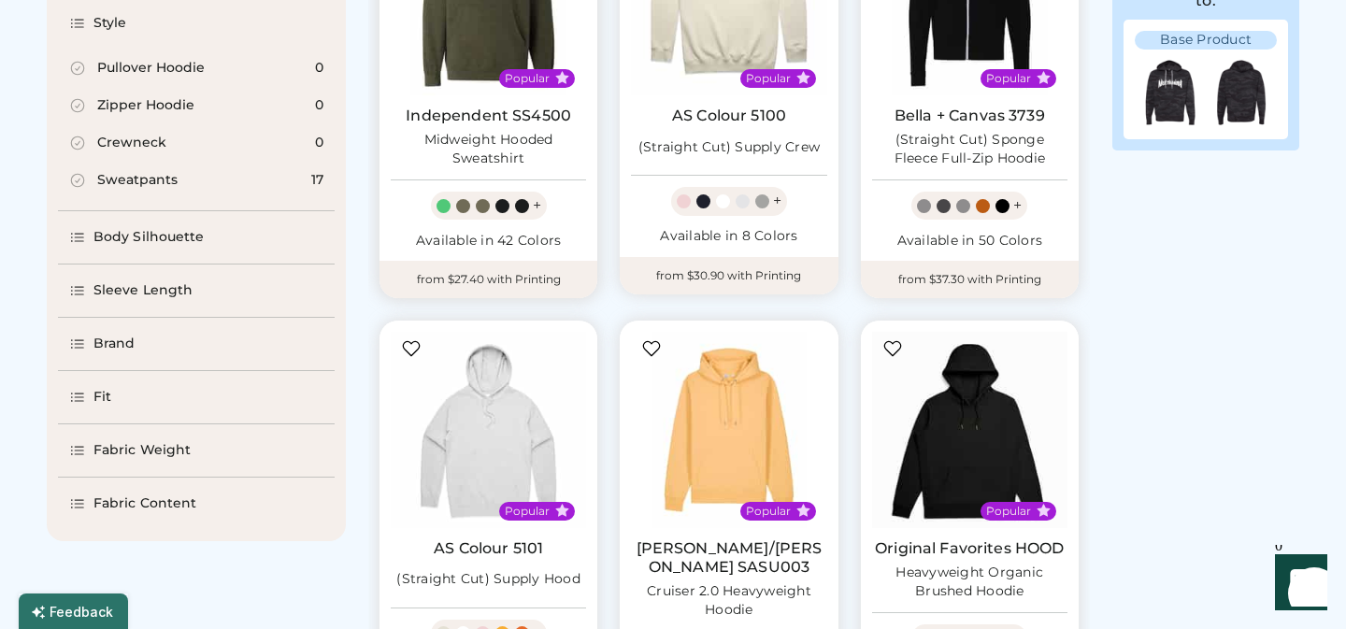
scroll to position [438, 0]
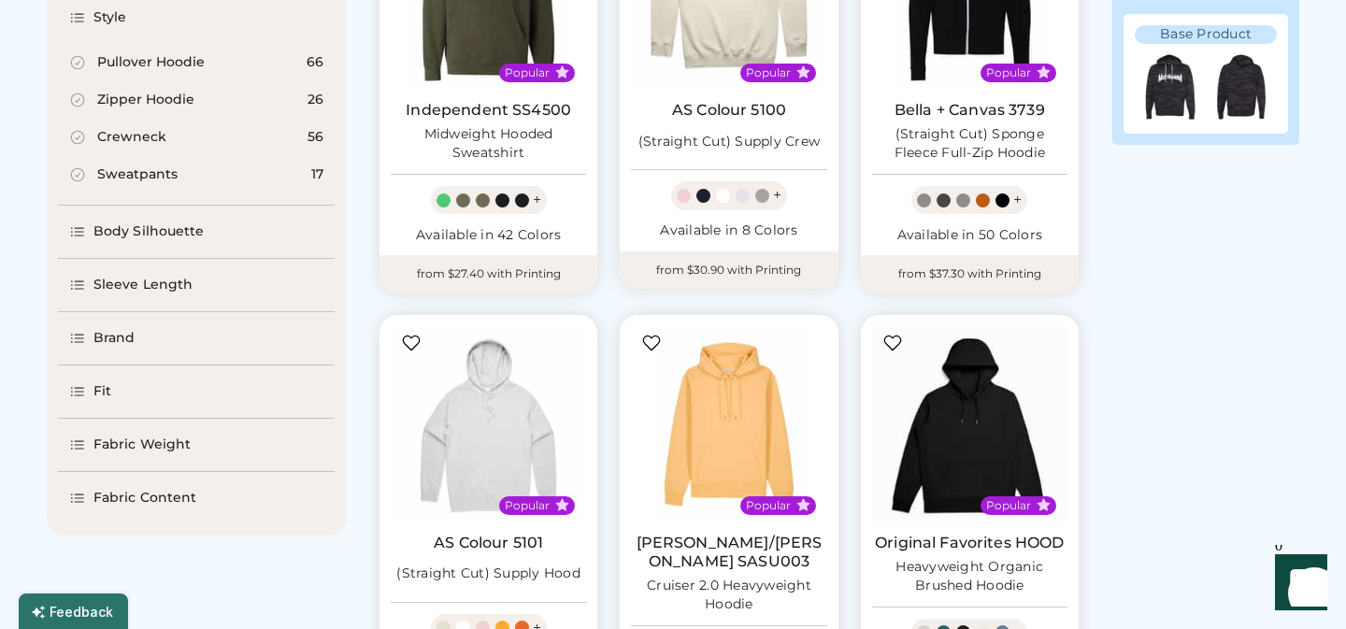
click at [141, 137] on div "Crewneck" at bounding box center [131, 137] width 69 height 19
select select "*"
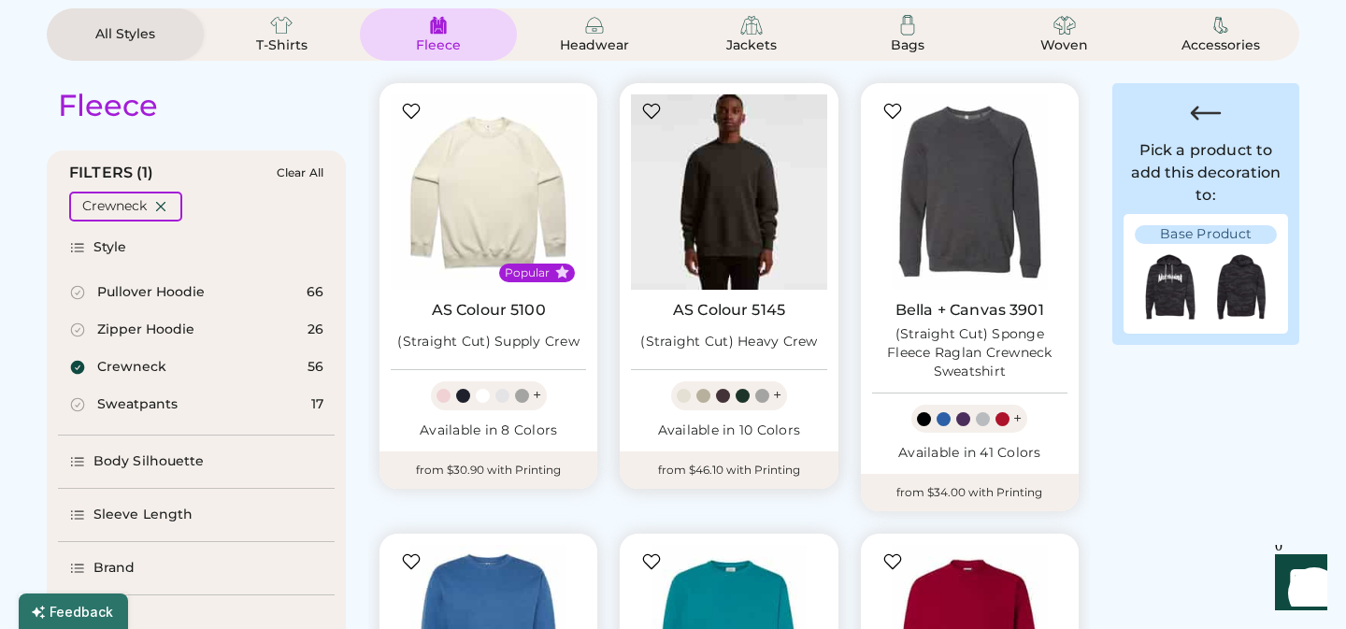
scroll to position [194, 0]
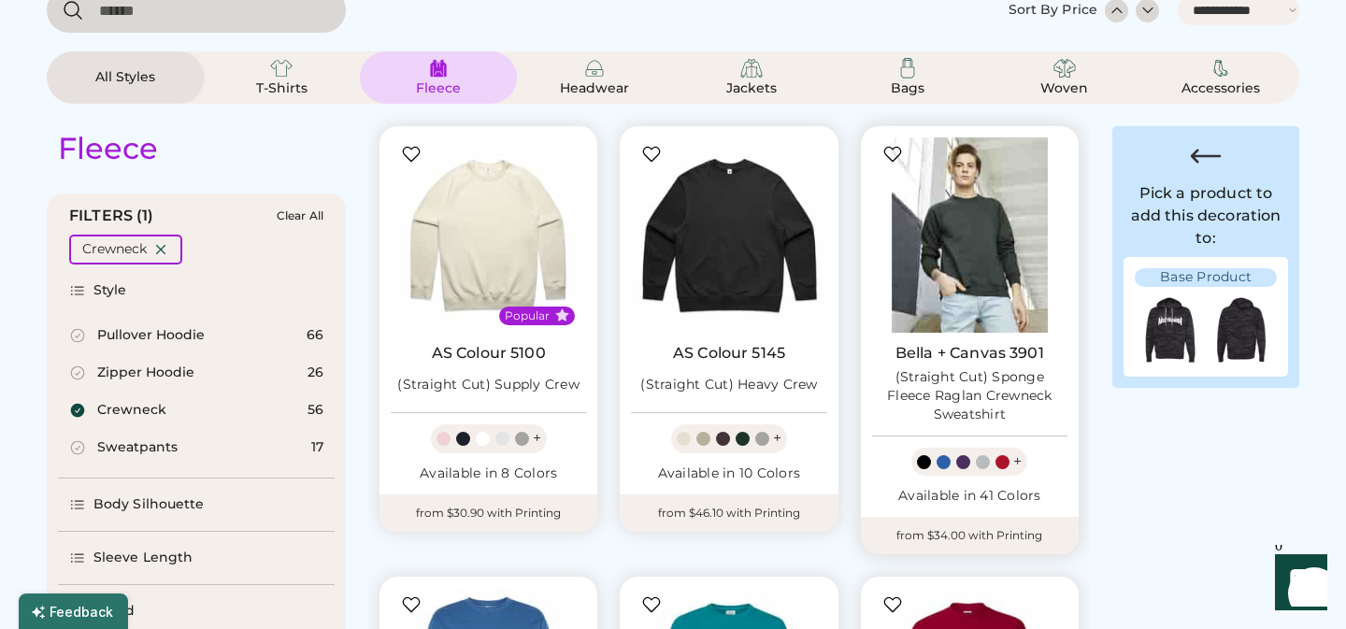
click at [962, 241] on img at bounding box center [969, 234] width 195 height 195
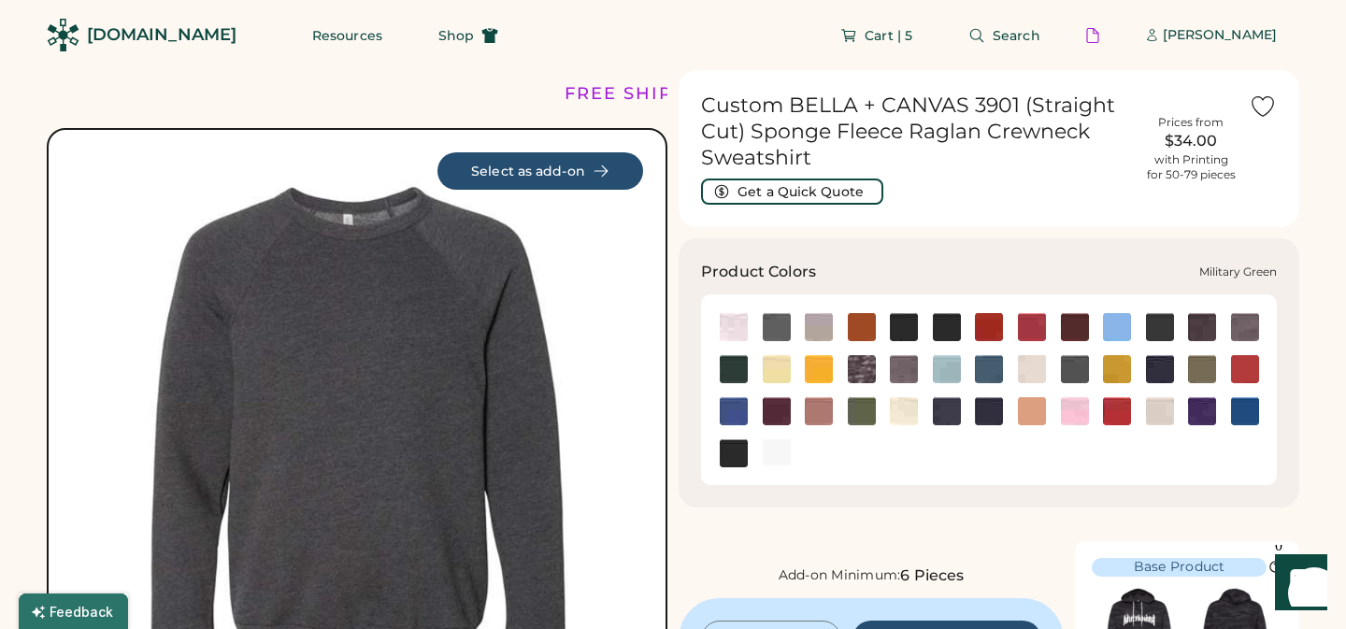
click at [859, 410] on img at bounding box center [862, 411] width 28 height 28
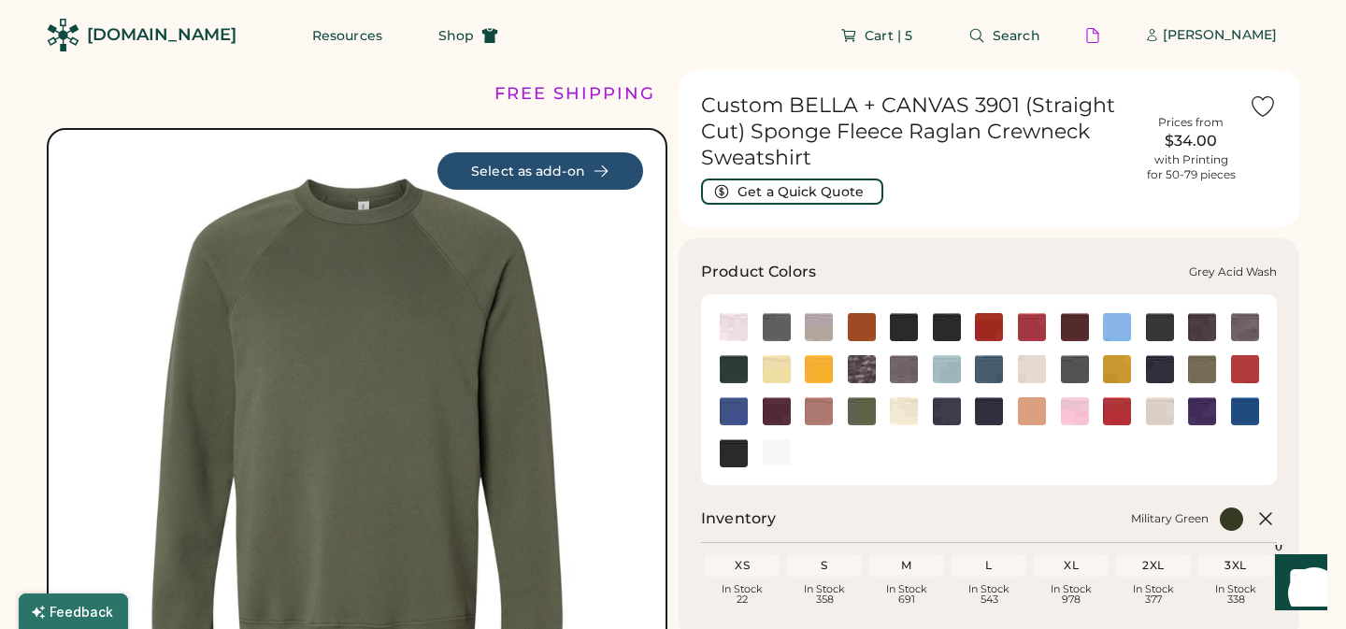
click at [864, 368] on img at bounding box center [862, 369] width 28 height 28
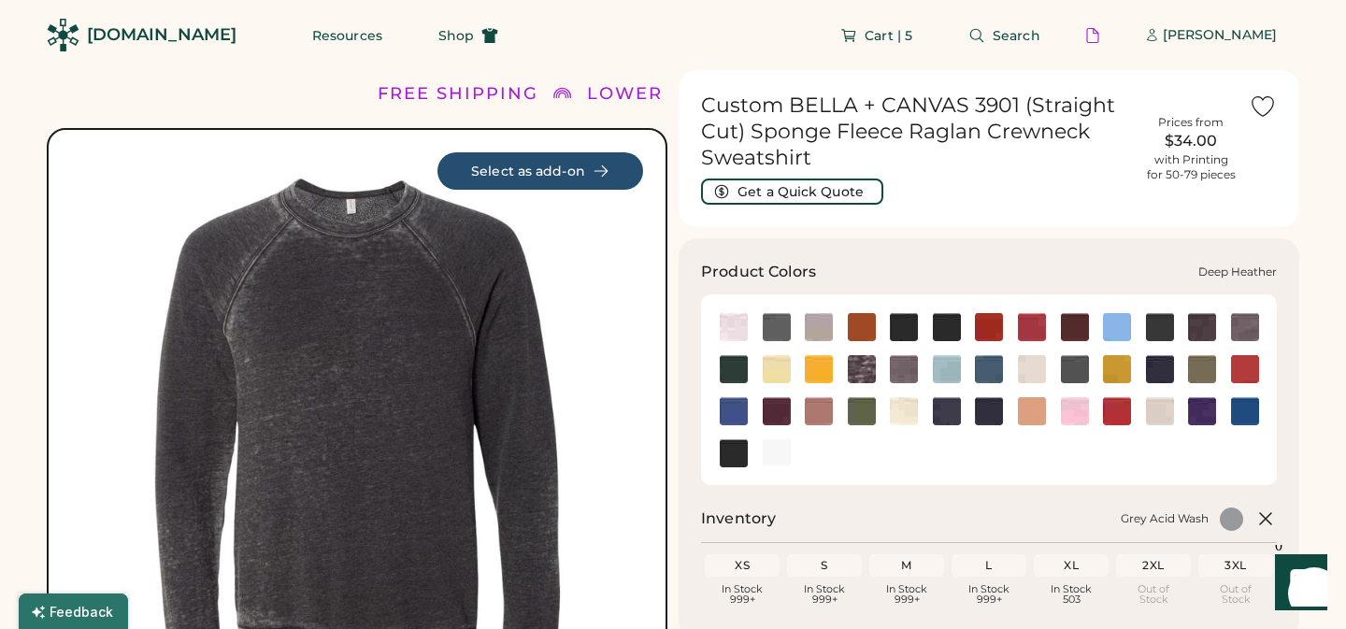
click at [1244, 325] on img at bounding box center [1245, 327] width 28 height 28
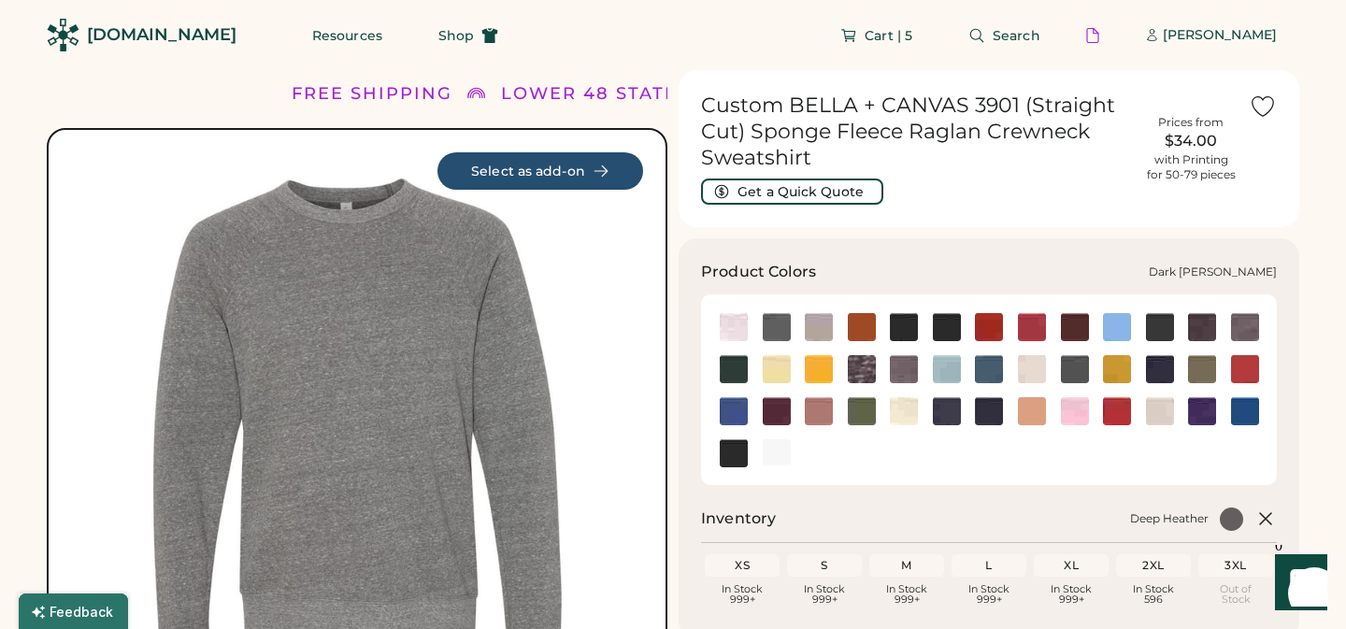
click at [1209, 324] on img at bounding box center [1202, 327] width 28 height 28
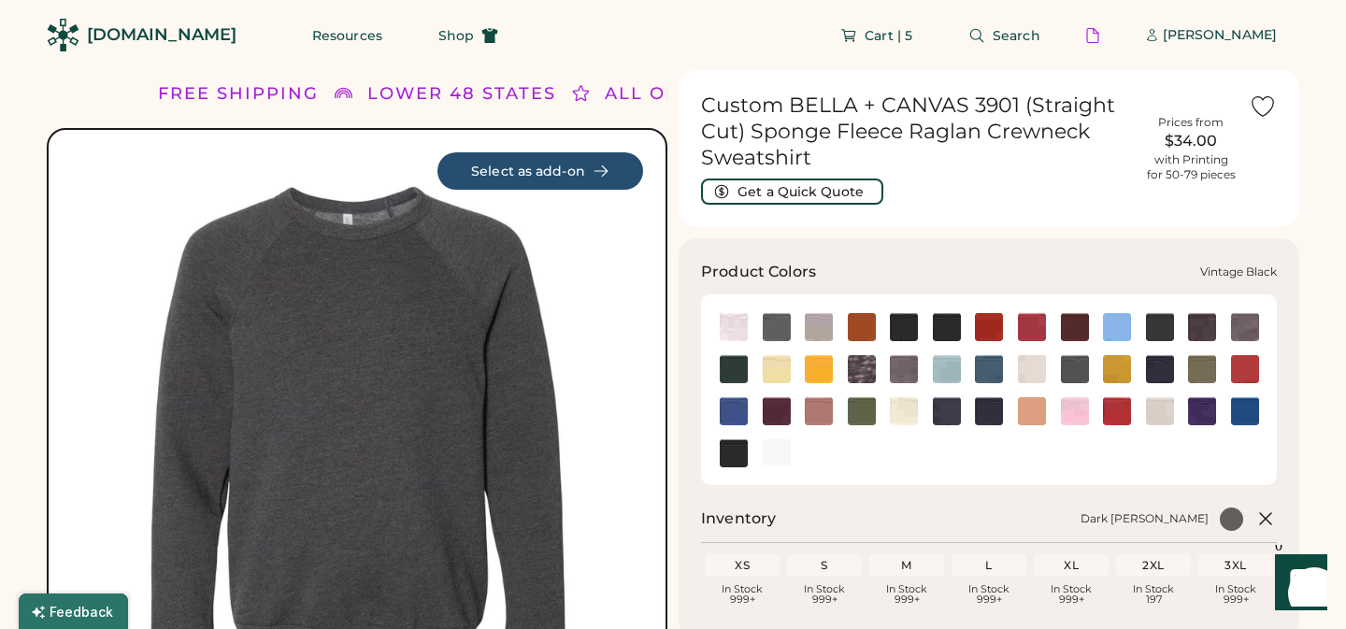
click at [733, 451] on img at bounding box center [734, 453] width 28 height 28
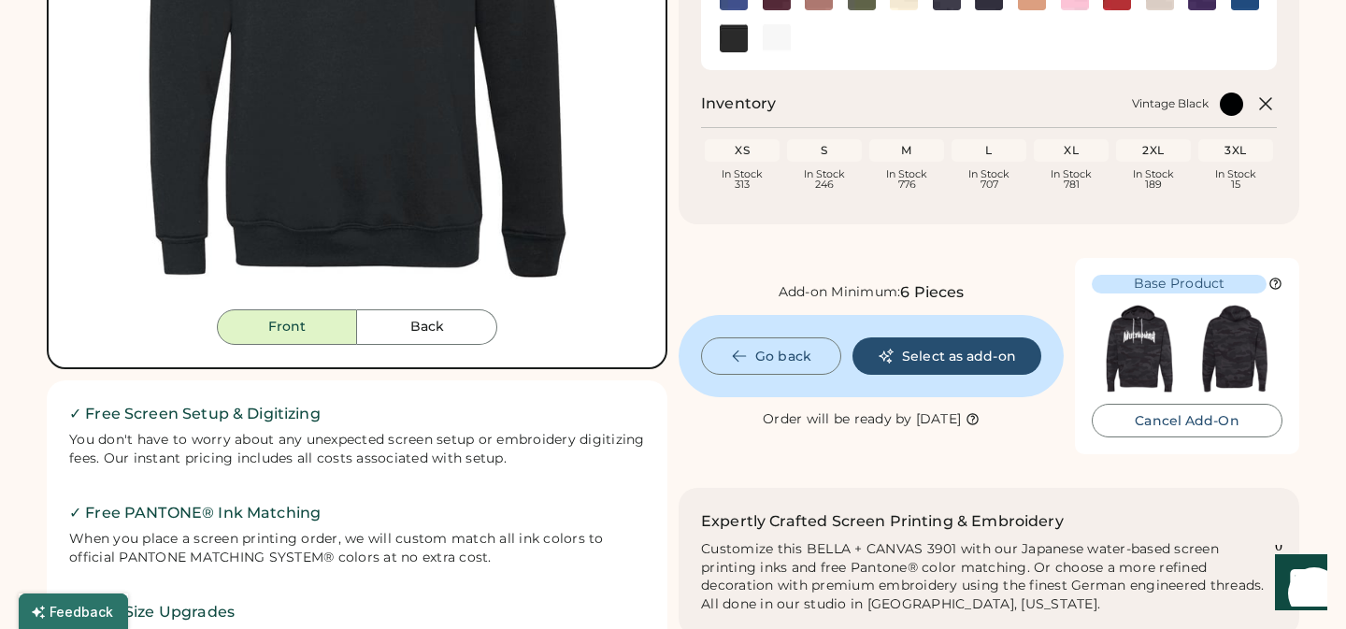
scroll to position [459, 0]
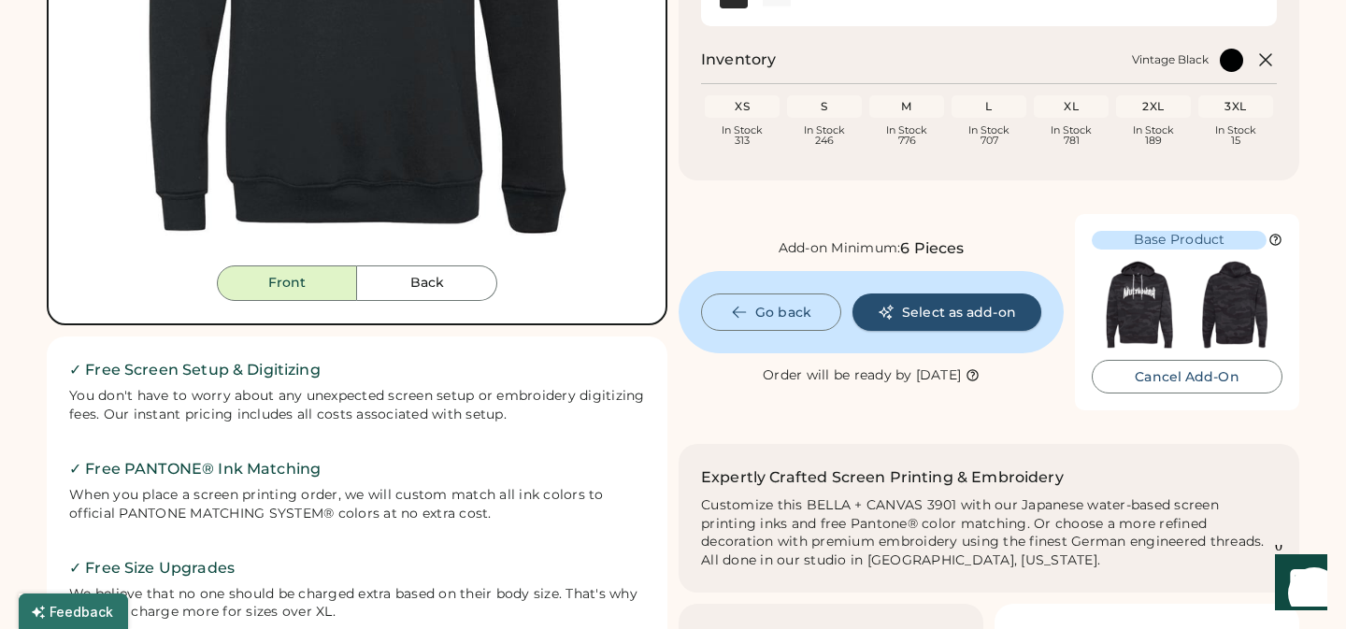
click at [968, 313] on button "Select as add-on" at bounding box center [947, 312] width 189 height 37
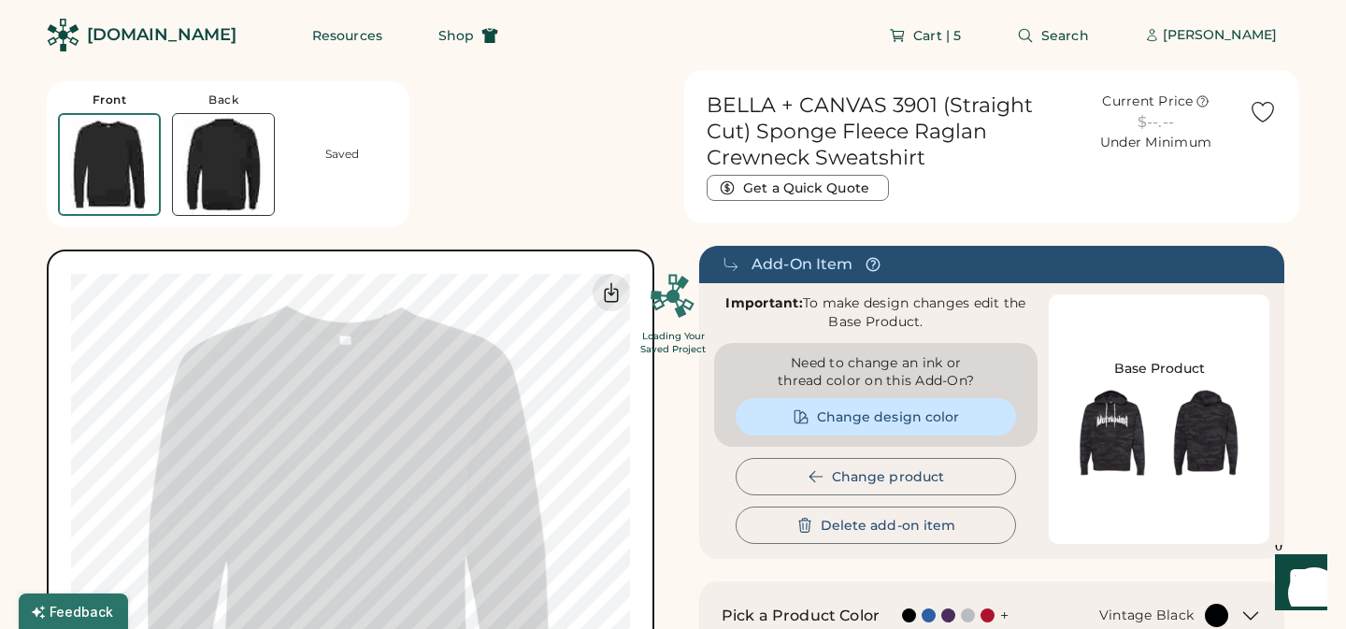
drag, startPoint x: 352, startPoint y: 474, endPoint x: 348, endPoint y: 431, distance: 43.3
click at [348, 431] on div "Loading Your Saved Project" at bounding box center [673, 314] width 1346 height 629
